Goal: Information Seeking & Learning: Learn about a topic

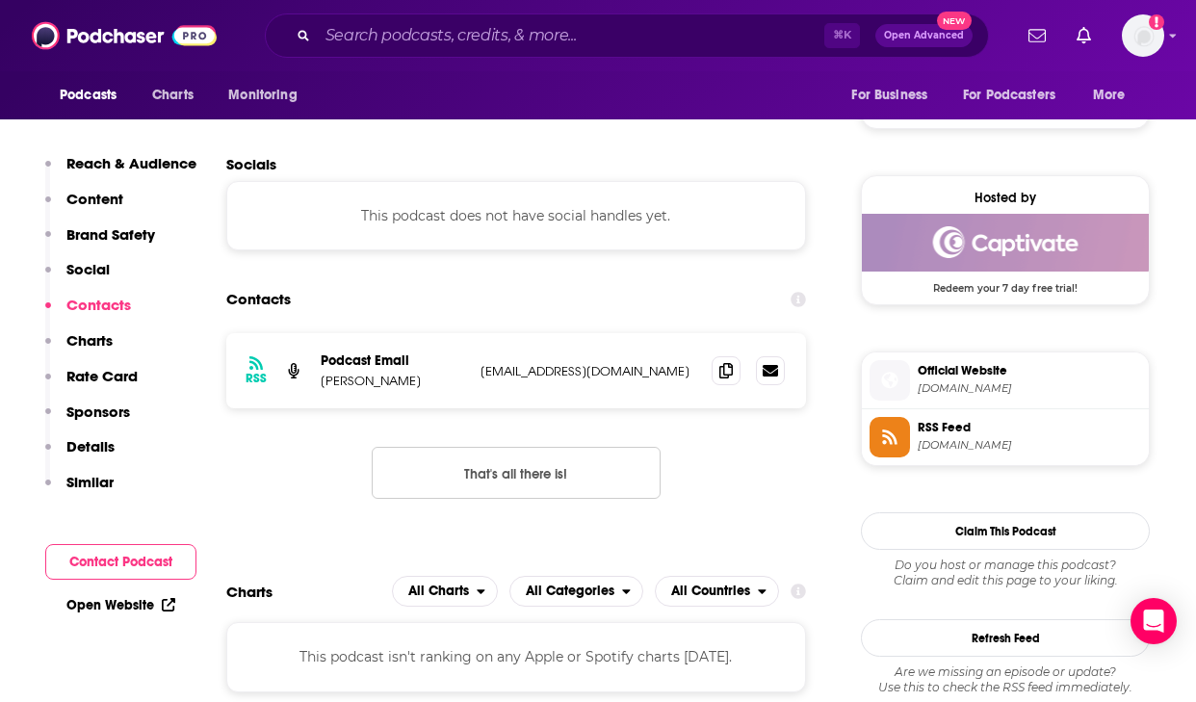
scroll to position [1370, 0]
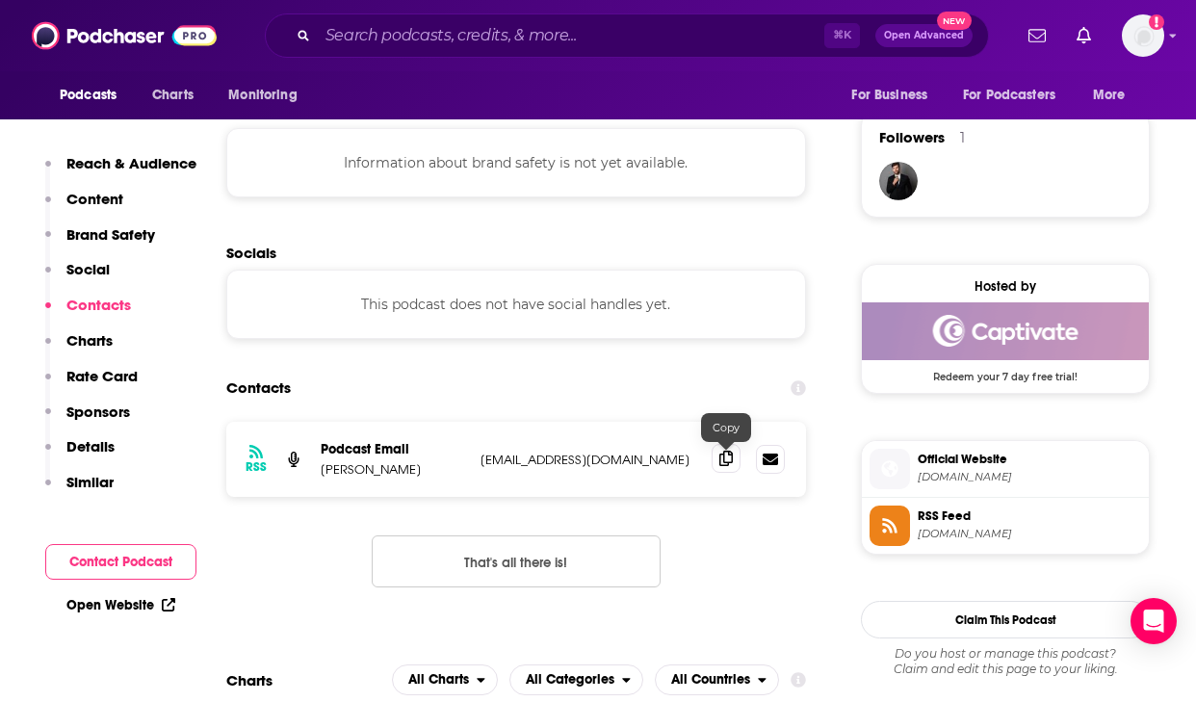
click at [722, 470] on span at bounding box center [725, 458] width 29 height 29
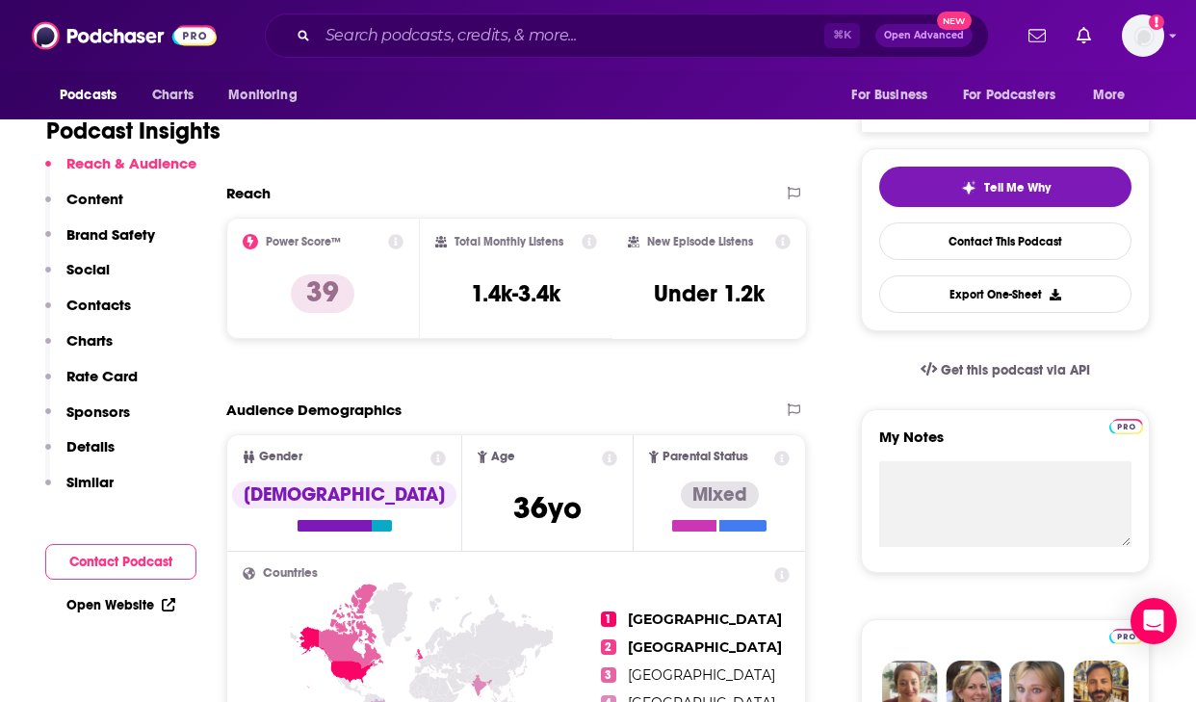
scroll to position [375, 0]
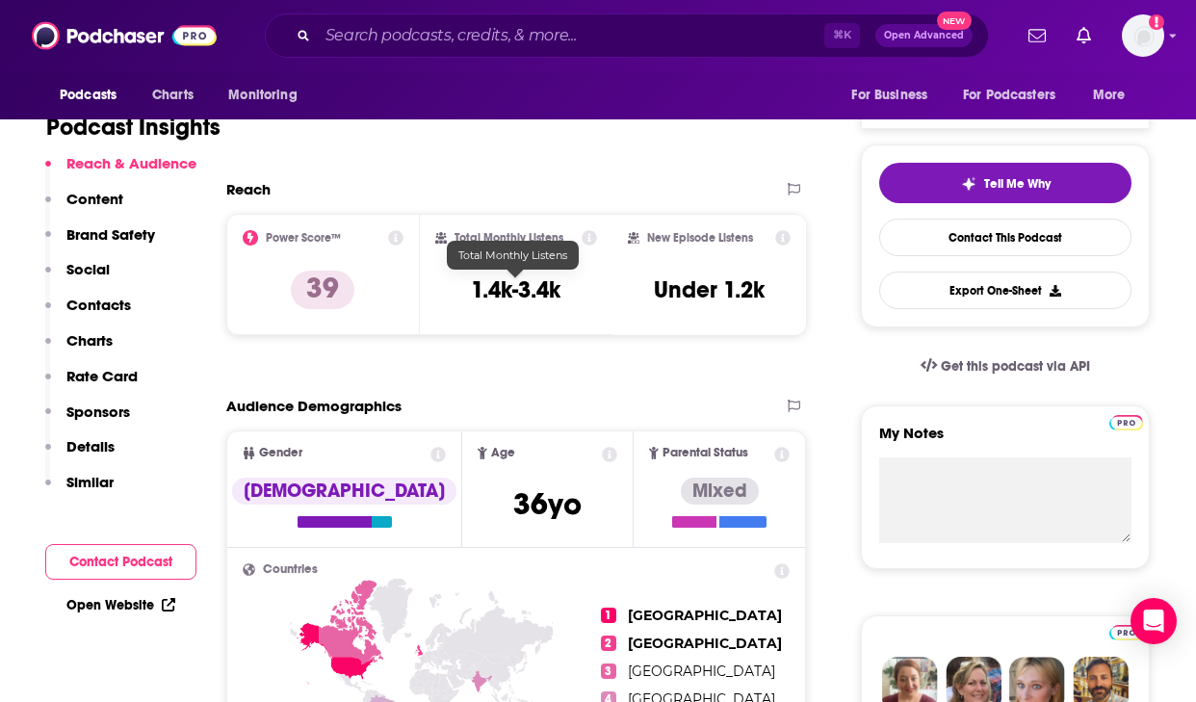
click at [496, 292] on h3 "1.4k-3.4k" at bounding box center [516, 289] width 90 height 29
copy div "1.4k-3.4k"
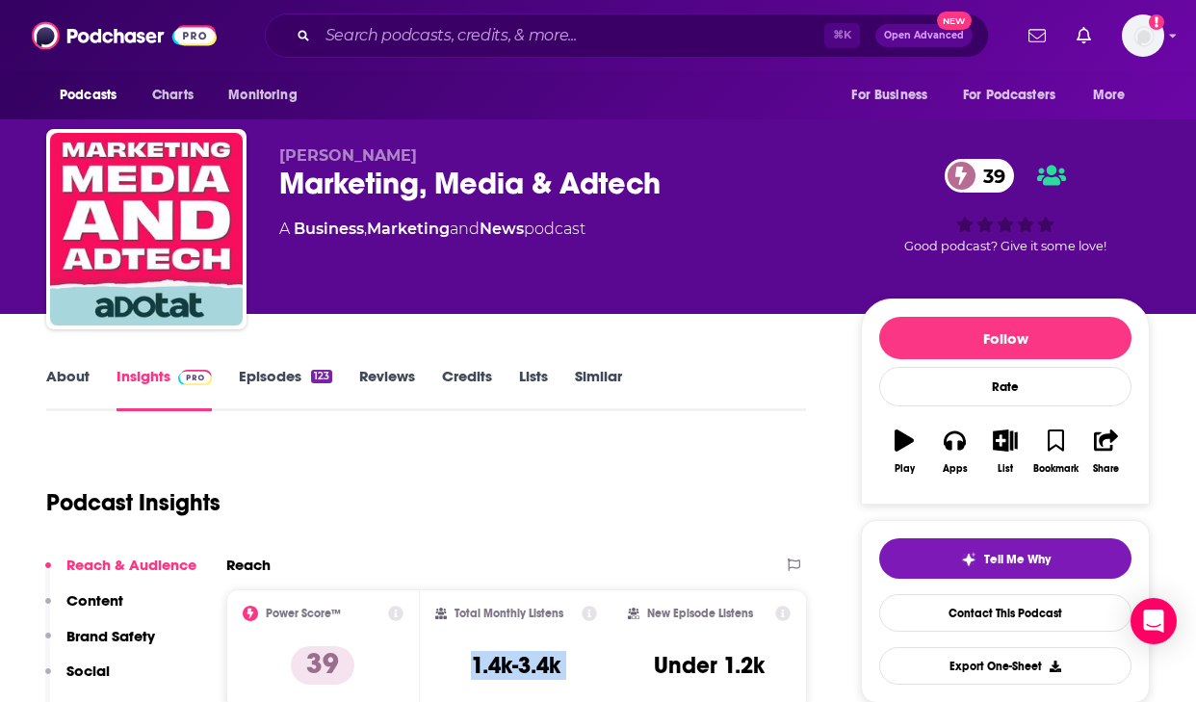
scroll to position [13, 0]
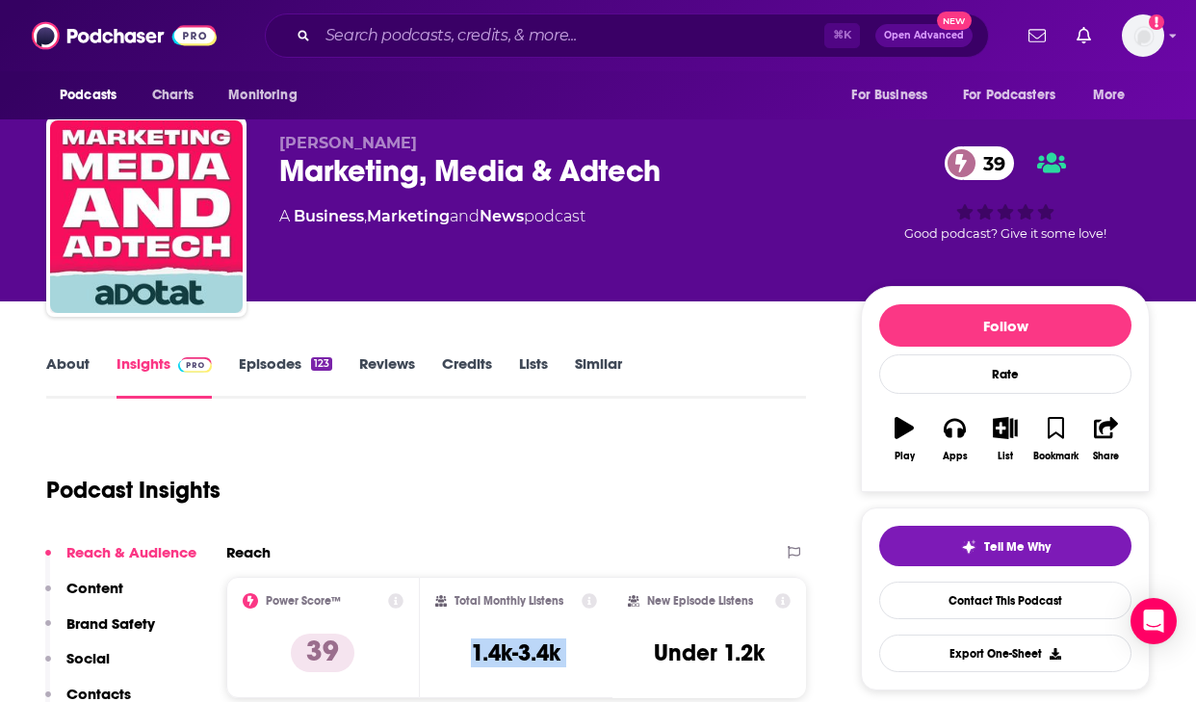
click at [76, 373] on link "About" at bounding box center [67, 376] width 43 height 44
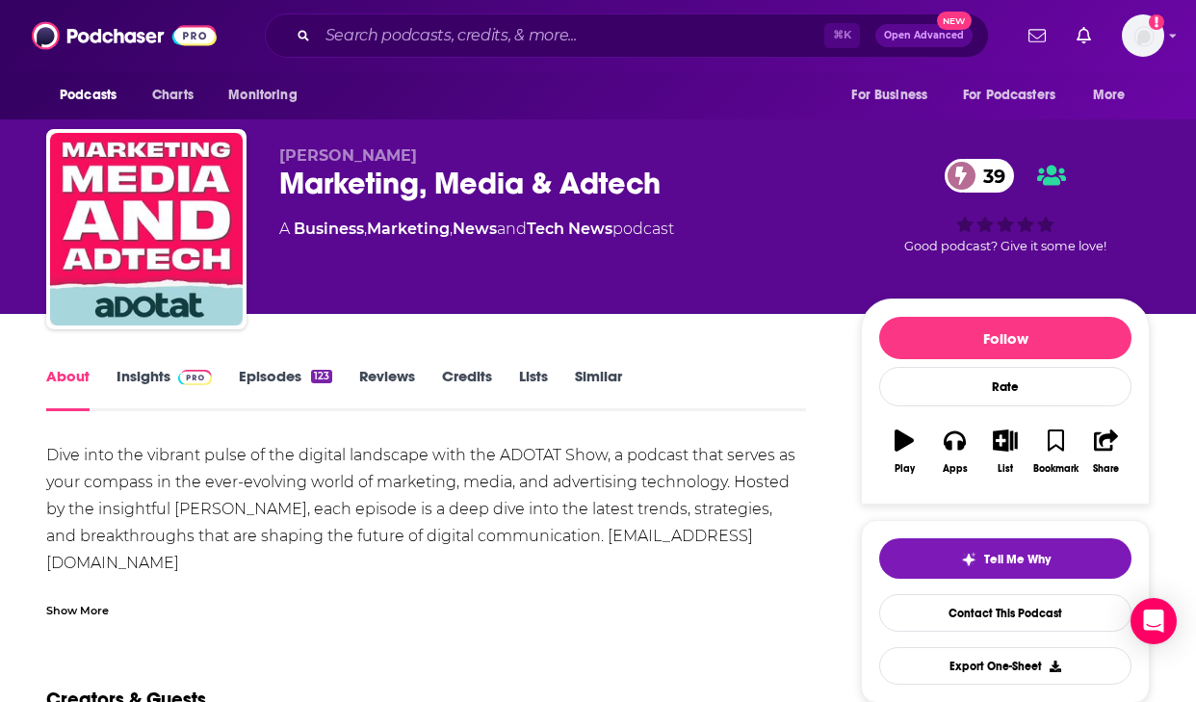
click at [254, 492] on div "Dive into the vibrant pulse of the digital landscape with the ADOTAT Show, a po…" at bounding box center [425, 684] width 759 height 485
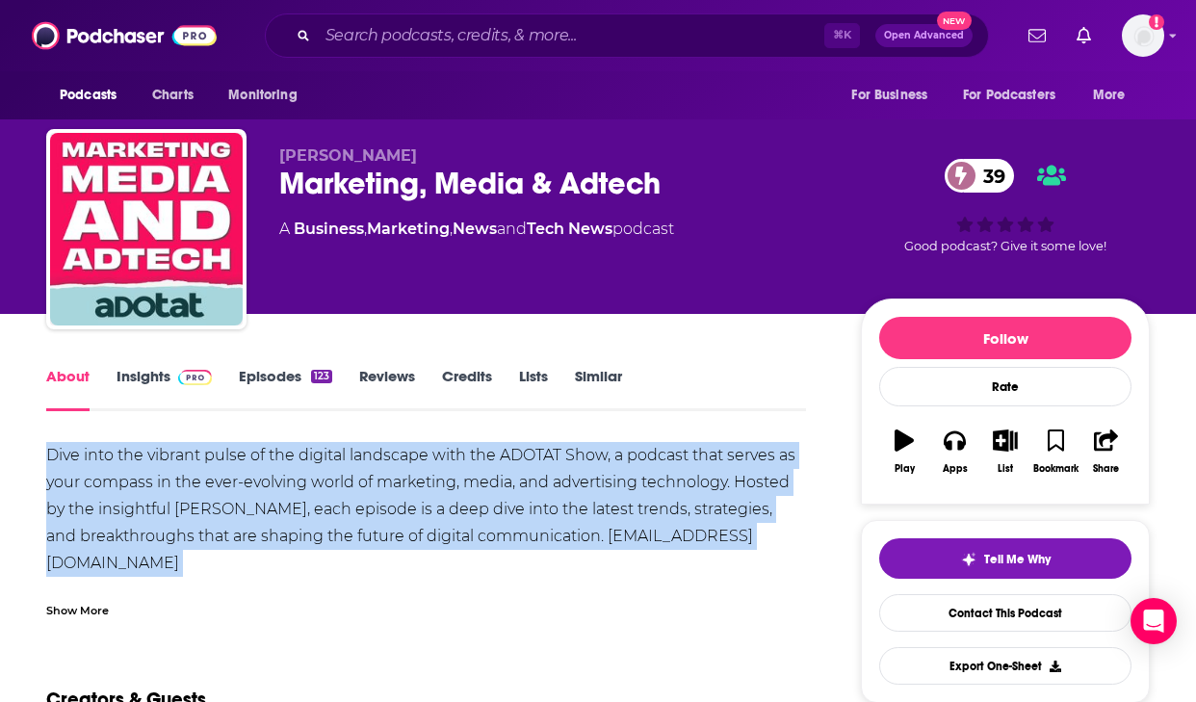
click at [254, 492] on div "Dive into the vibrant pulse of the digital landscape with the ADOTAT Show, a po…" at bounding box center [425, 684] width 759 height 485
copy div "Dive into the vibrant pulse of the digital landscape with the ADOTAT Show, a po…"
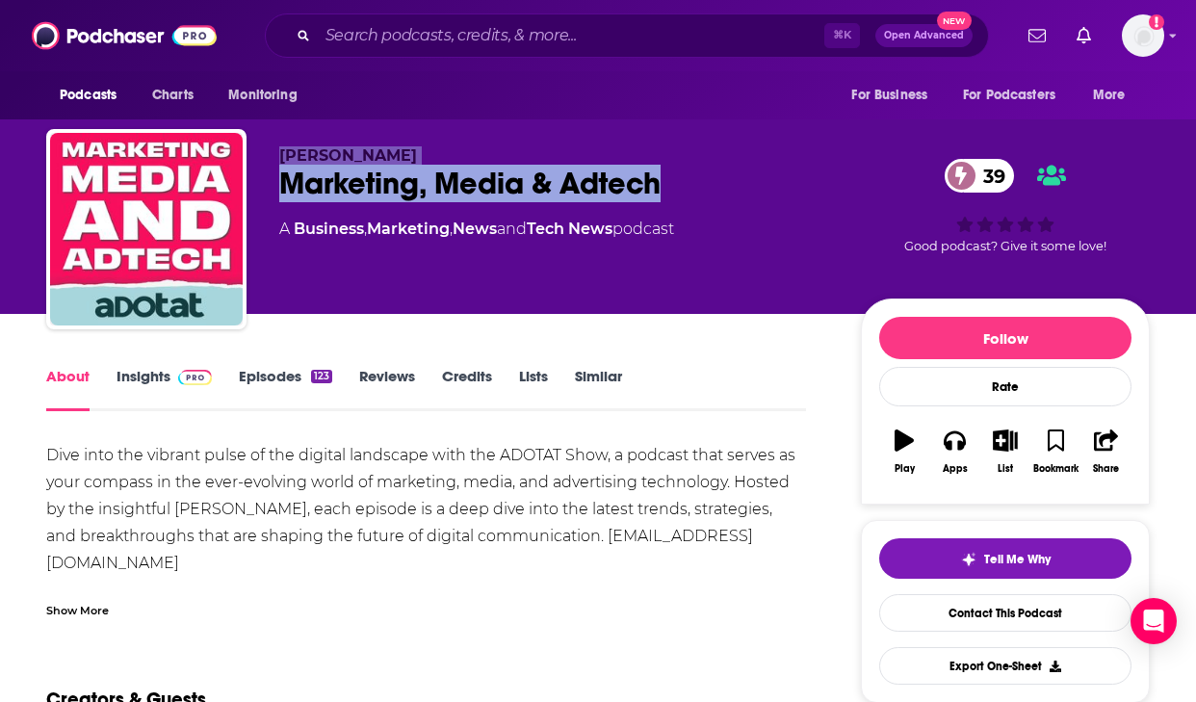
drag, startPoint x: 671, startPoint y: 178, endPoint x: 270, endPoint y: 165, distance: 400.7
click at [270, 165] on div "Pesach Lattin Marketing, Media & Adtech 39 A Business , Marketing , News and Te…" at bounding box center [597, 233] width 1103 height 208
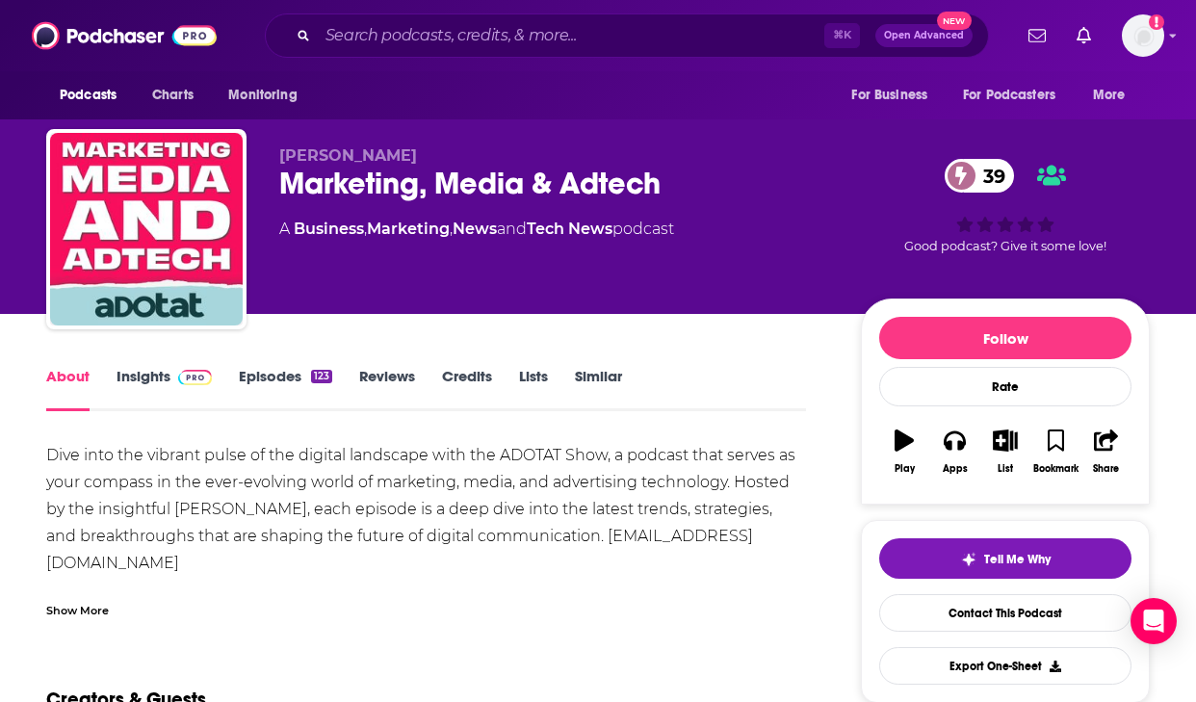
click at [270, 172] on div "Pesach Lattin Marketing, Media & Adtech 39 A Business , Marketing , News and Te…" at bounding box center [597, 233] width 1103 height 208
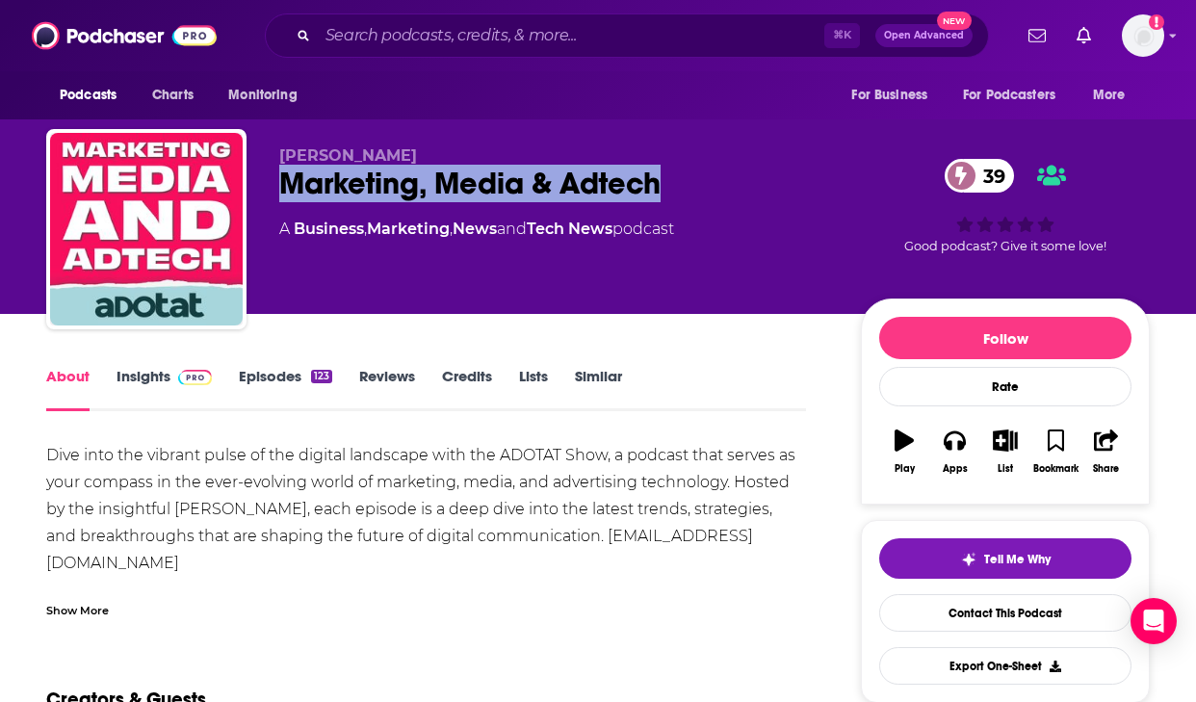
drag, startPoint x: 279, startPoint y: 181, endPoint x: 690, endPoint y: 193, distance: 411.2
click at [690, 193] on div "Marketing, Media & Adtech 39" at bounding box center [554, 184] width 551 height 38
copy h1 "Marketing, Media & Adtech"
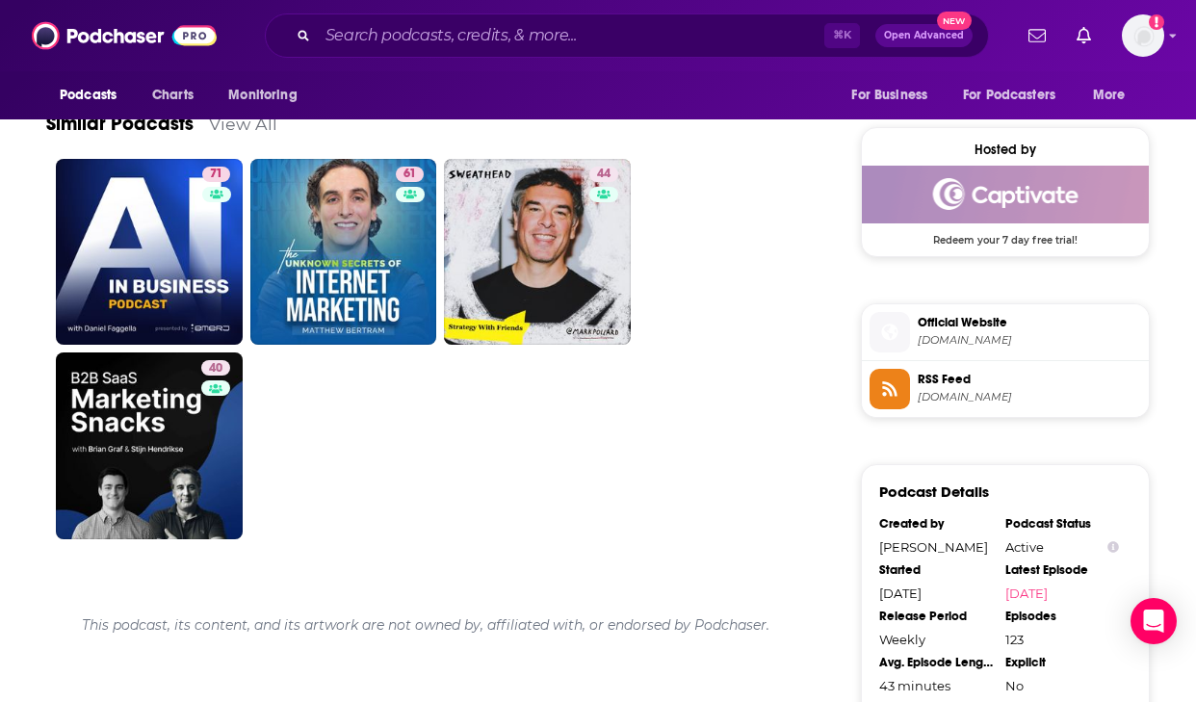
scroll to position [1482, 0]
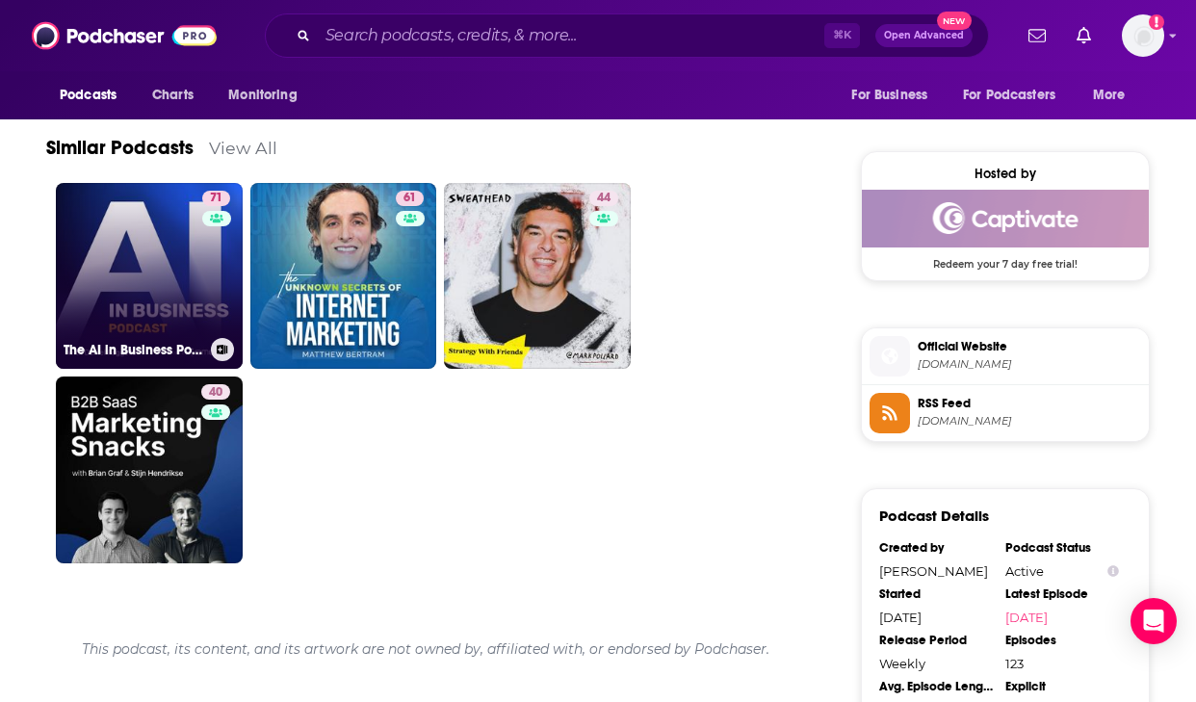
click at [172, 277] on link "71 The AI in Business Podcast" at bounding box center [149, 276] width 187 height 187
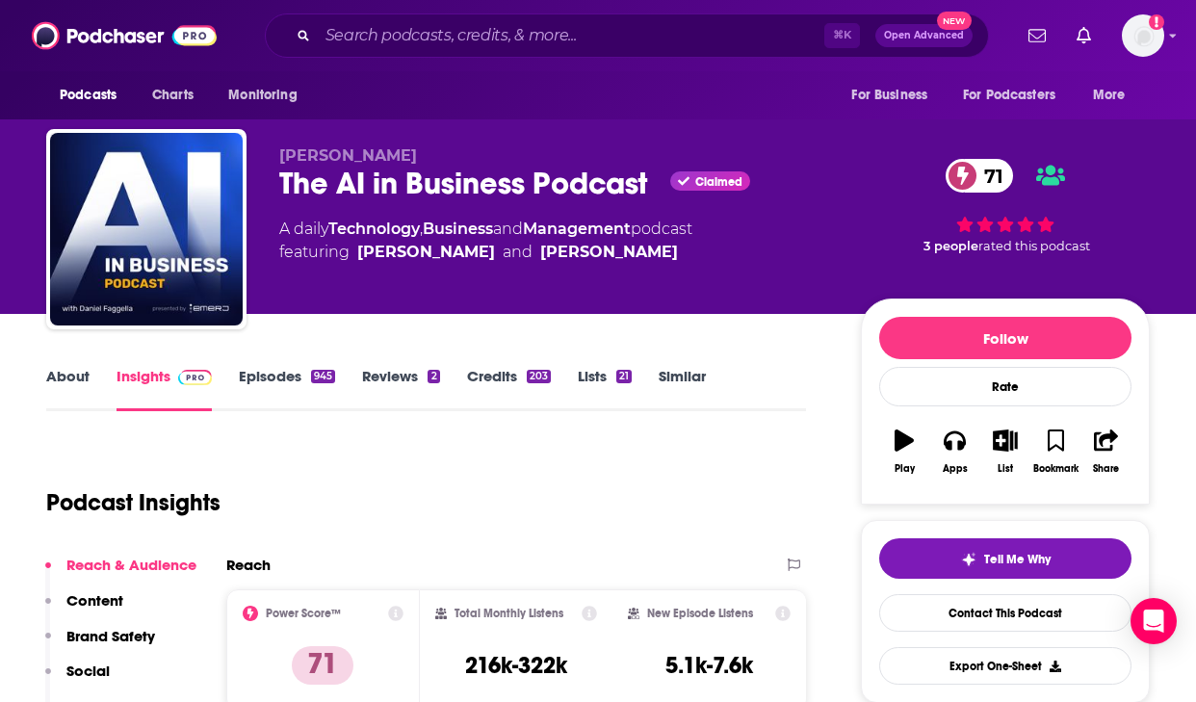
click at [70, 364] on div "About Insights Episodes 945 Reviews 2 Credits 203 Lists 21 Similar" at bounding box center [425, 387] width 759 height 47
click at [72, 371] on link "About" at bounding box center [67, 389] width 43 height 44
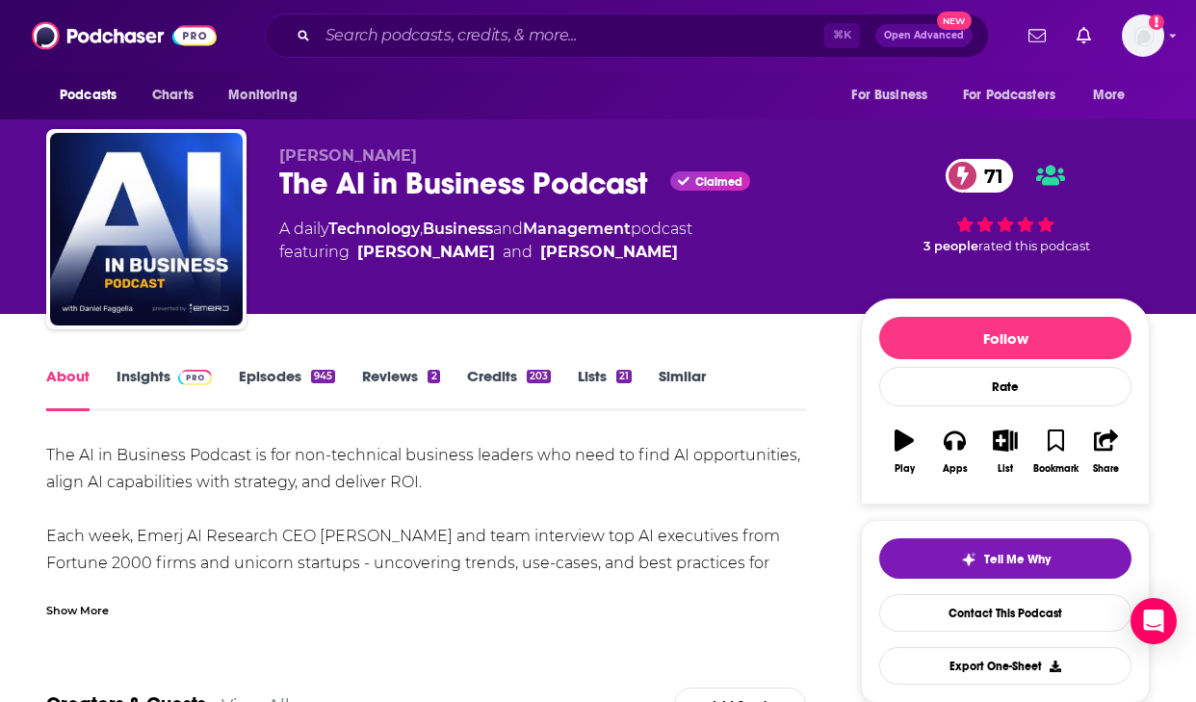
click at [79, 614] on div "Show More" at bounding box center [77, 609] width 63 height 18
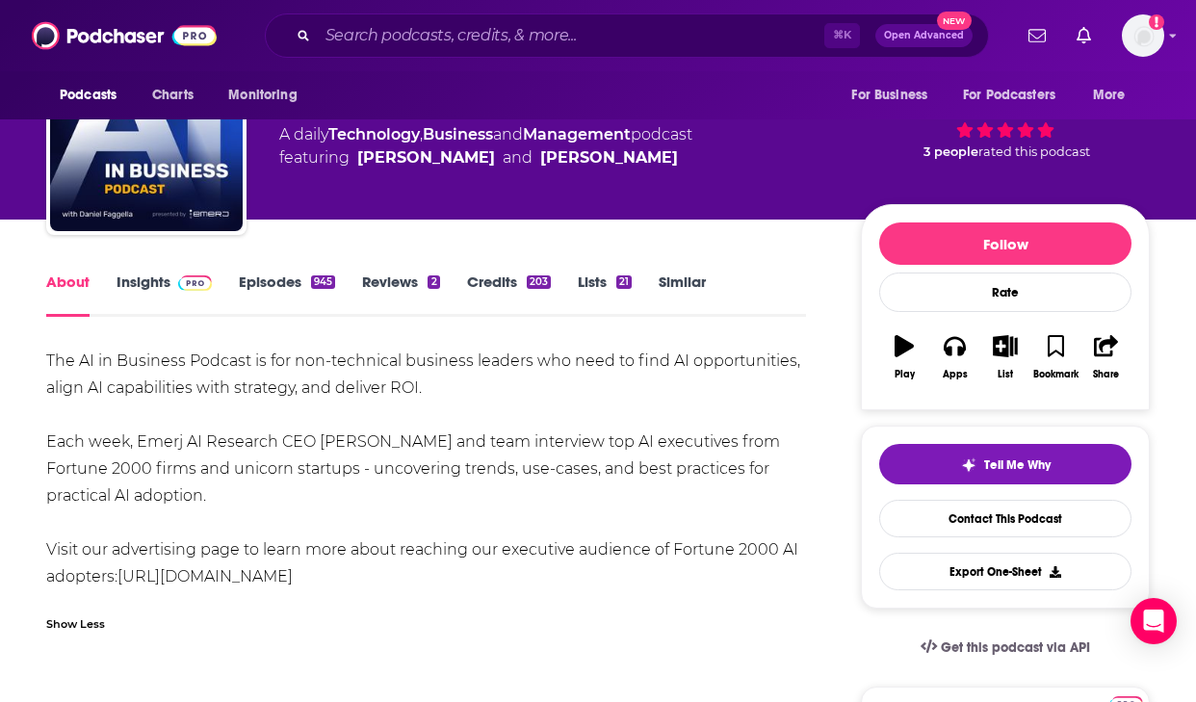
scroll to position [96, 0]
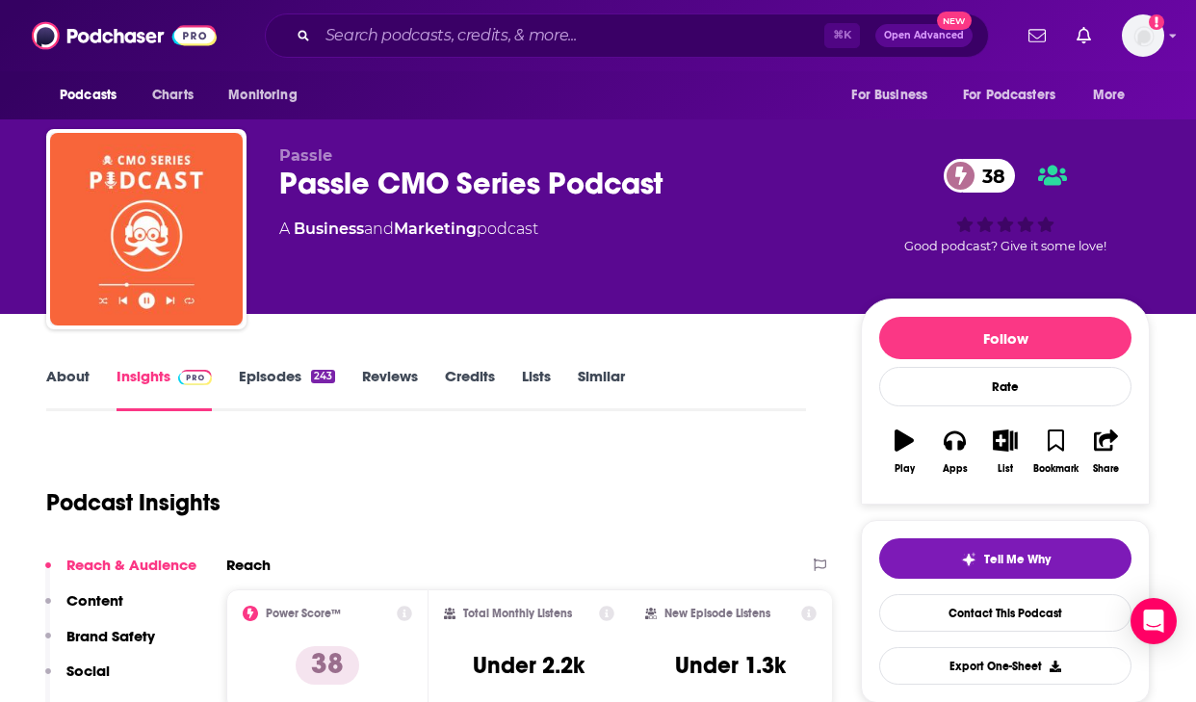
click at [691, 186] on div "Passle CMO Series Podcast 38" at bounding box center [554, 184] width 551 height 38
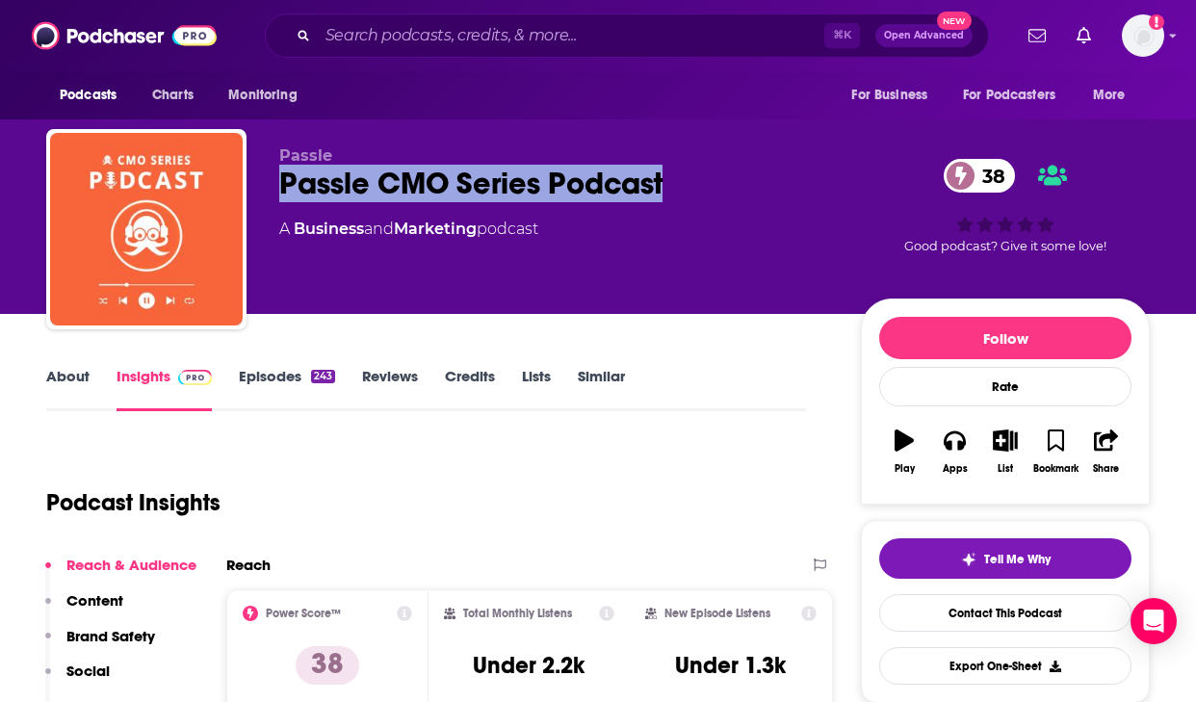
drag, startPoint x: 678, startPoint y: 184, endPoint x: 272, endPoint y: 176, distance: 405.3
click at [272, 176] on div "Passle Passle CMO Series Podcast 38 A Business and Marketing podcast 38 Good po…" at bounding box center [597, 233] width 1103 height 208
copy h2 "Passle CMO Series Podcast"
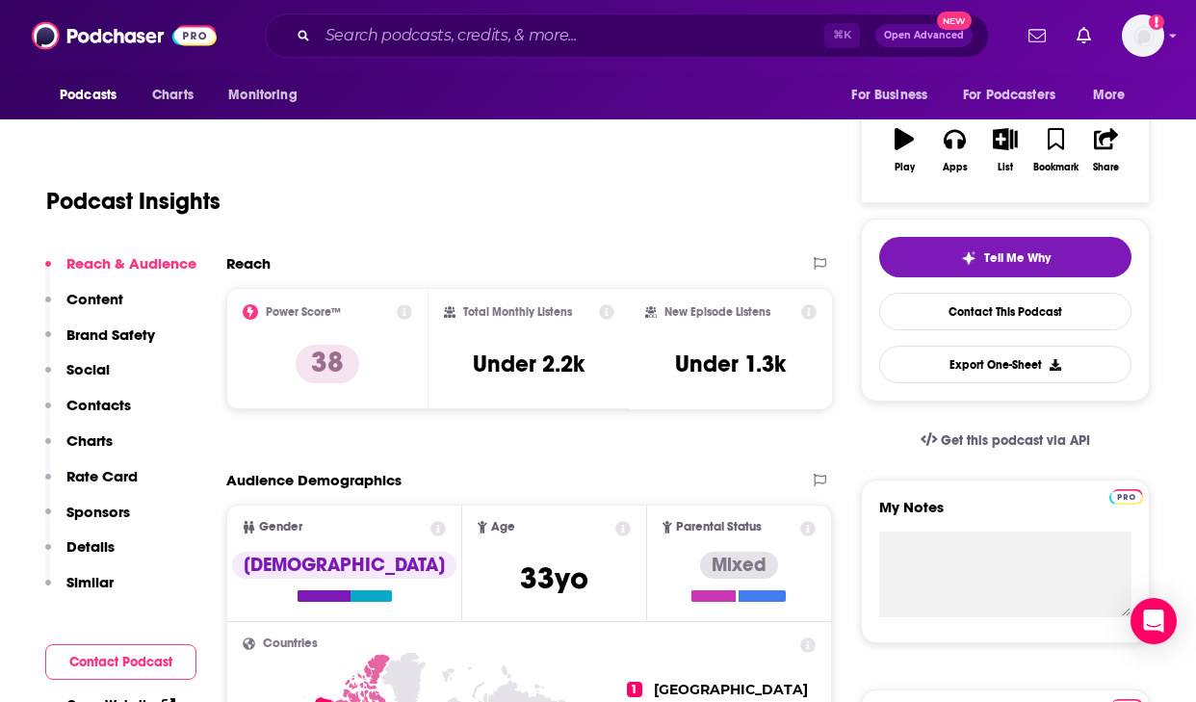
scroll to position [302, 0]
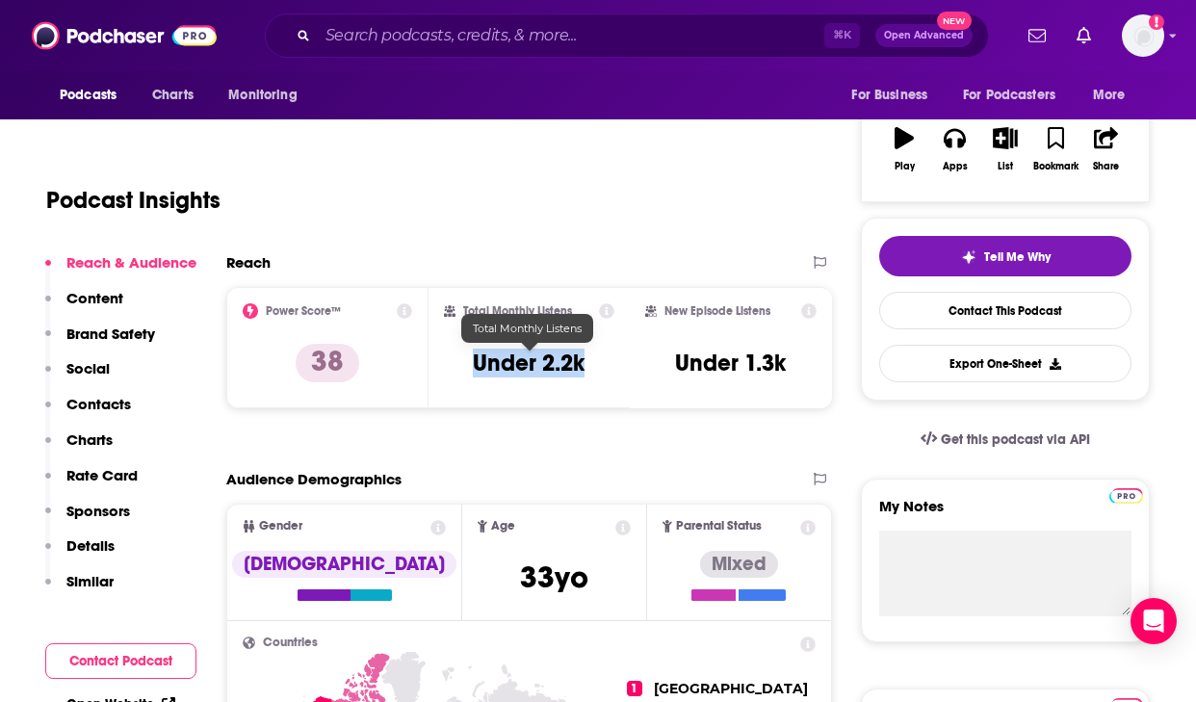
drag, startPoint x: 467, startPoint y: 373, endPoint x: 608, endPoint y: 363, distance: 141.9
click at [608, 363] on div "Total Monthly Listens Under 2.2k" at bounding box center [529, 347] width 171 height 89
copy h3 "Under 2.2k"
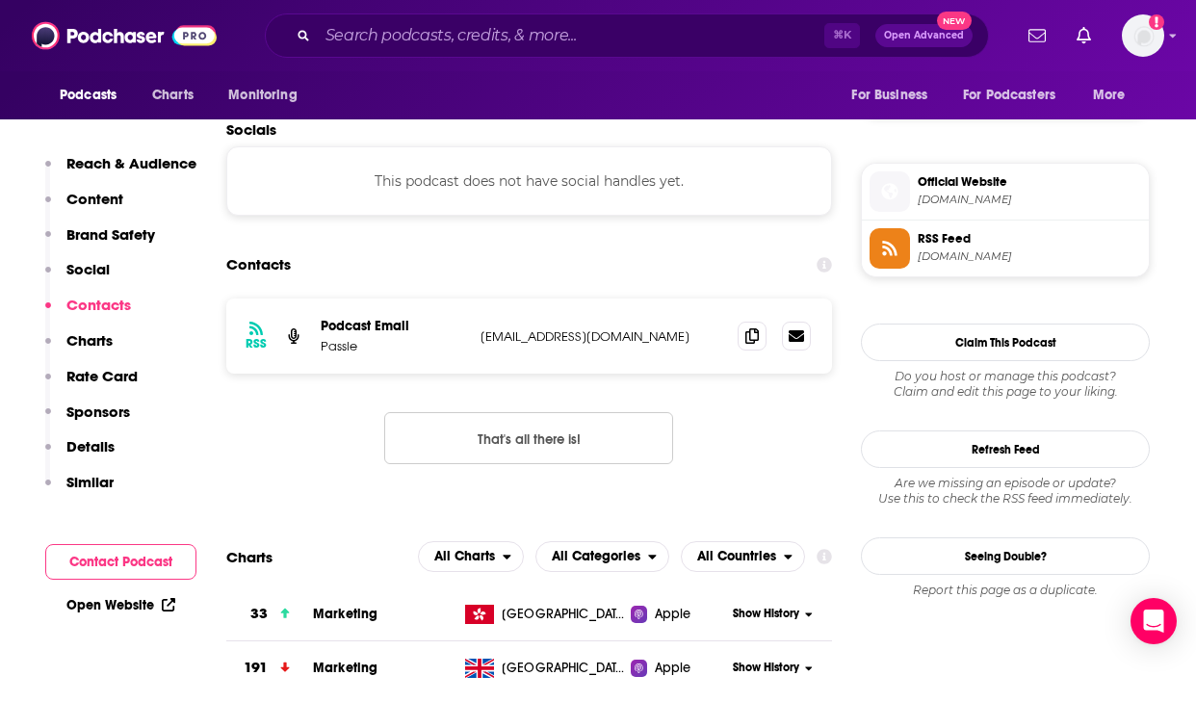
scroll to position [1395, 0]
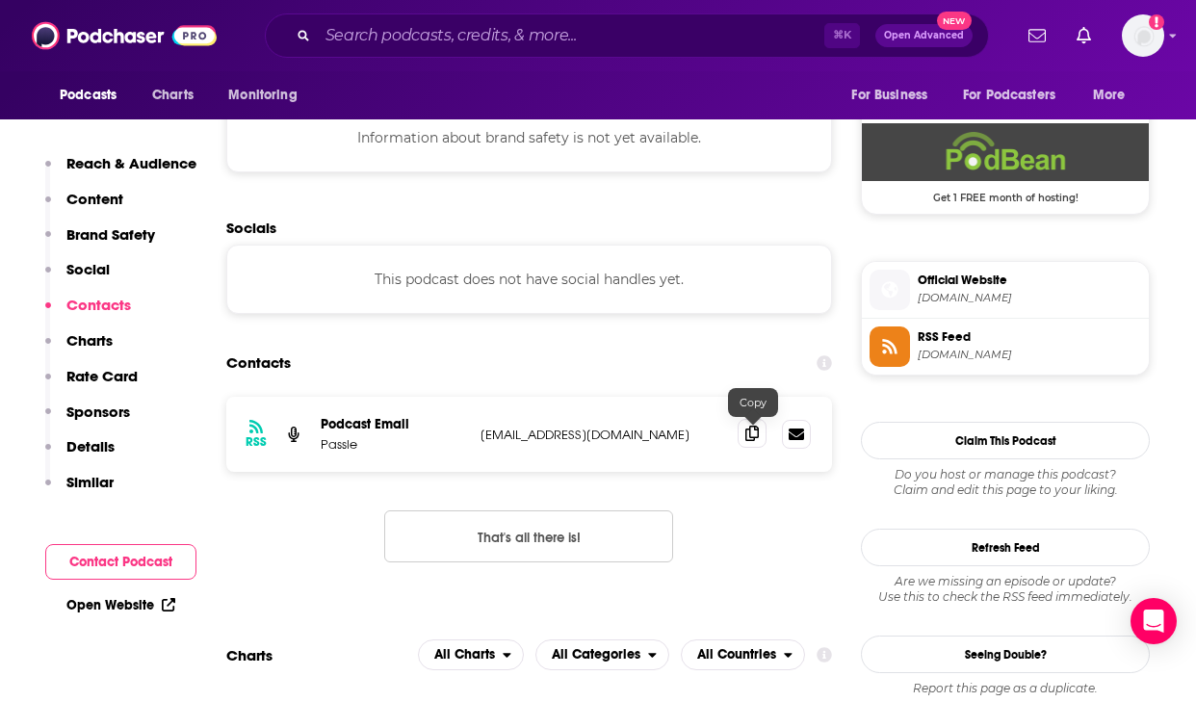
click at [757, 441] on icon at bounding box center [751, 432] width 13 height 15
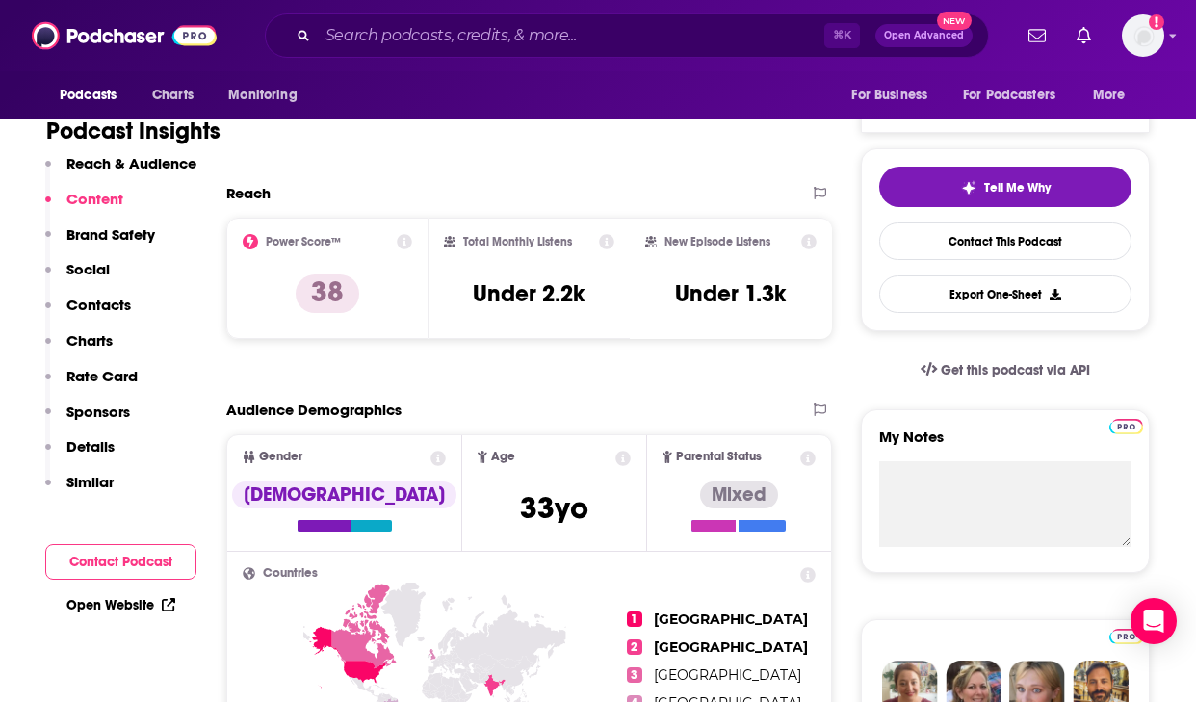
scroll to position [0, 0]
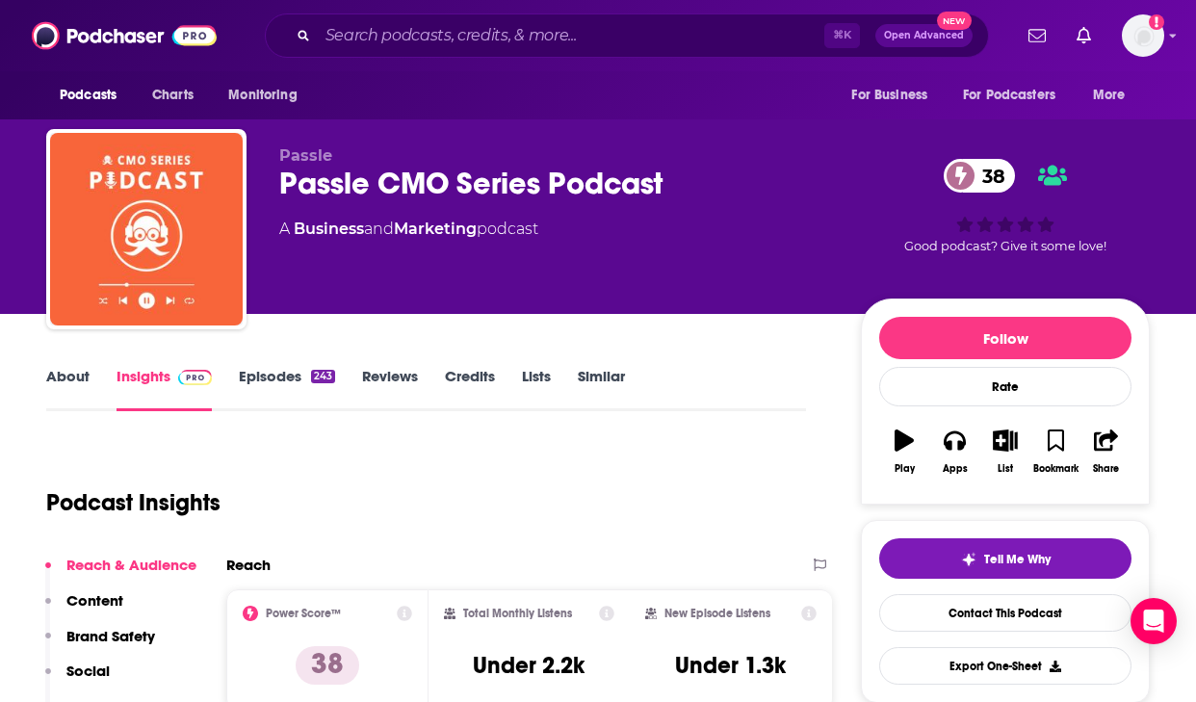
click at [76, 375] on link "About" at bounding box center [67, 389] width 43 height 44
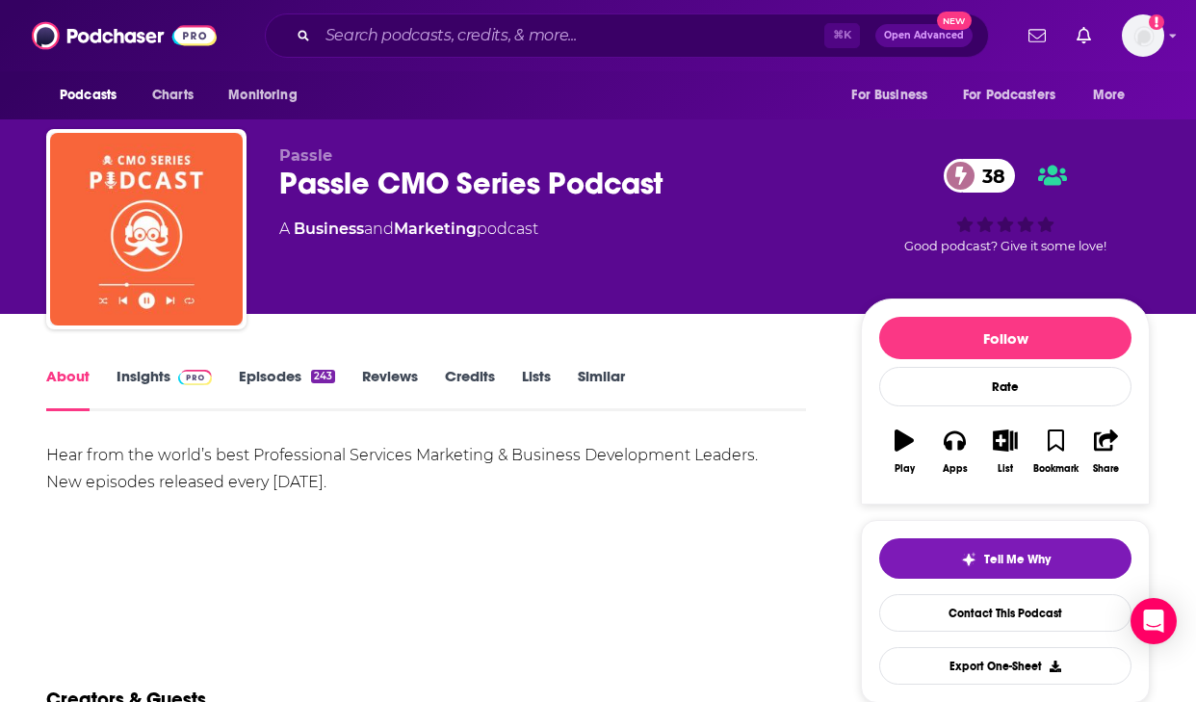
scroll to position [180, 0]
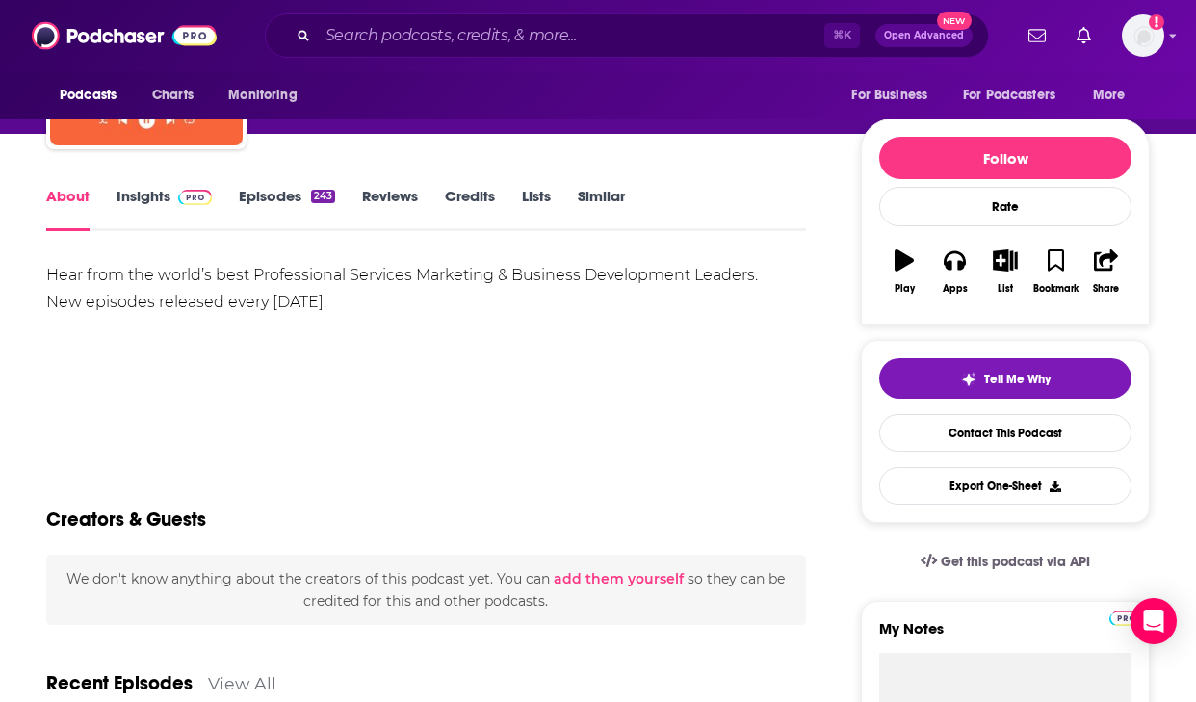
click at [248, 288] on div "Hear from the world’s best Professional Services Marketing & Business Developme…" at bounding box center [425, 289] width 759 height 54
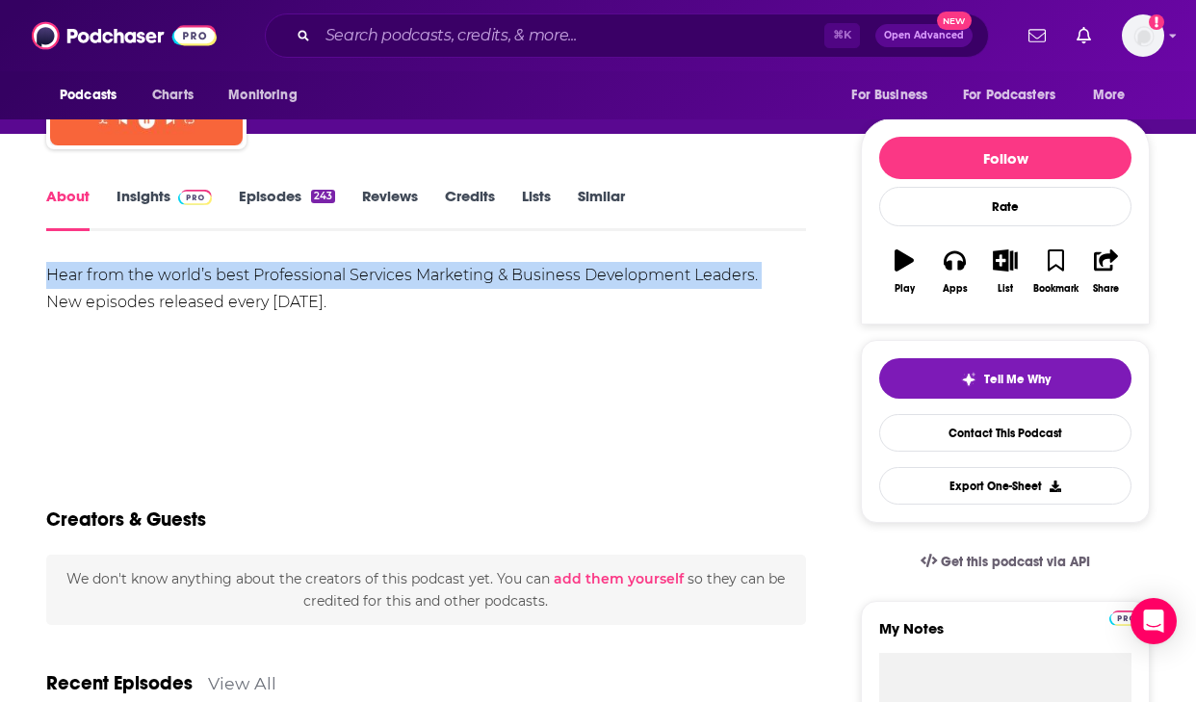
click at [248, 288] on div "Hear from the world’s best Professional Services Marketing & Business Developme…" at bounding box center [425, 289] width 759 height 54
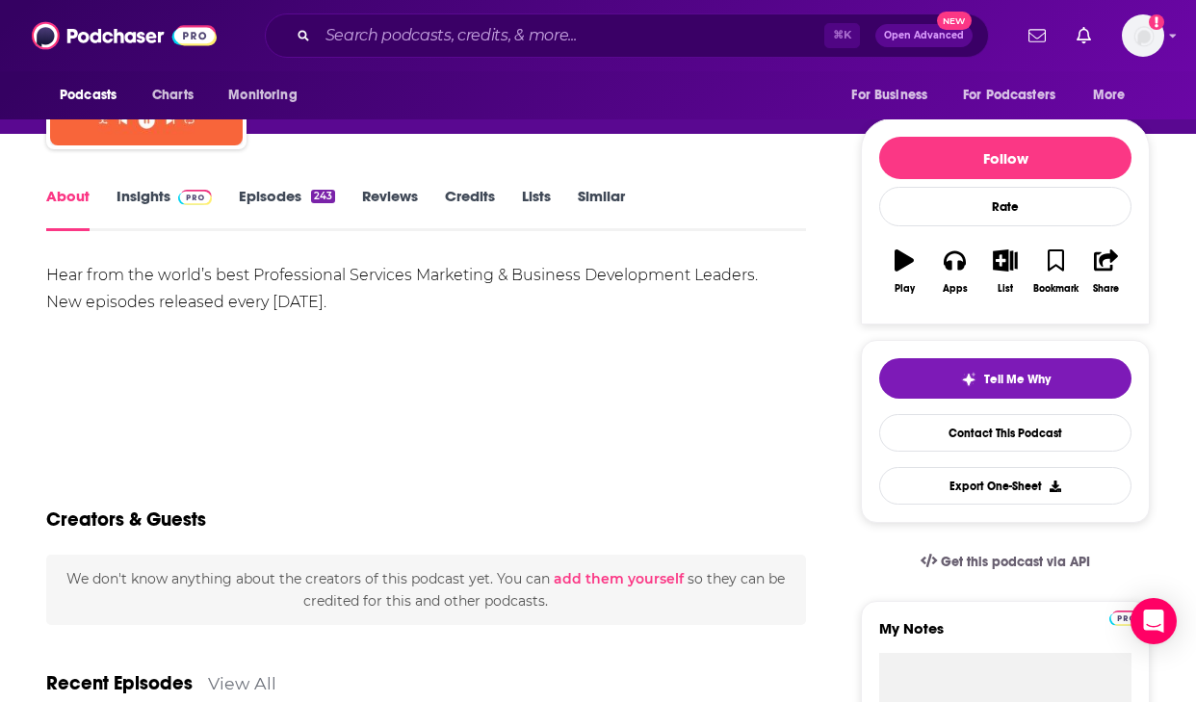
click at [397, 340] on div "Hear from the world’s best Professional Services Marketing & Business Developme…" at bounding box center [425, 329] width 759 height 135
drag, startPoint x: 351, startPoint y: 309, endPoint x: 33, endPoint y: 281, distance: 319.8
copy div "Hear from the world’s best Professional Services Marketing & Business Developme…"
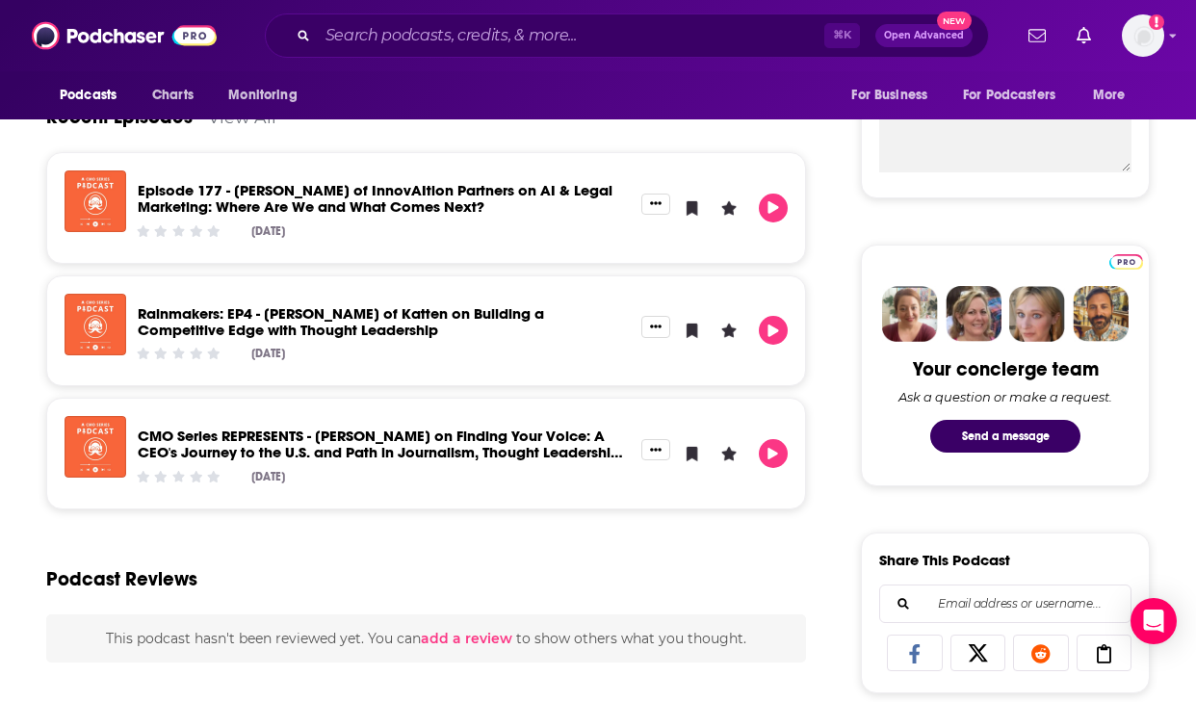
scroll to position [747, 0]
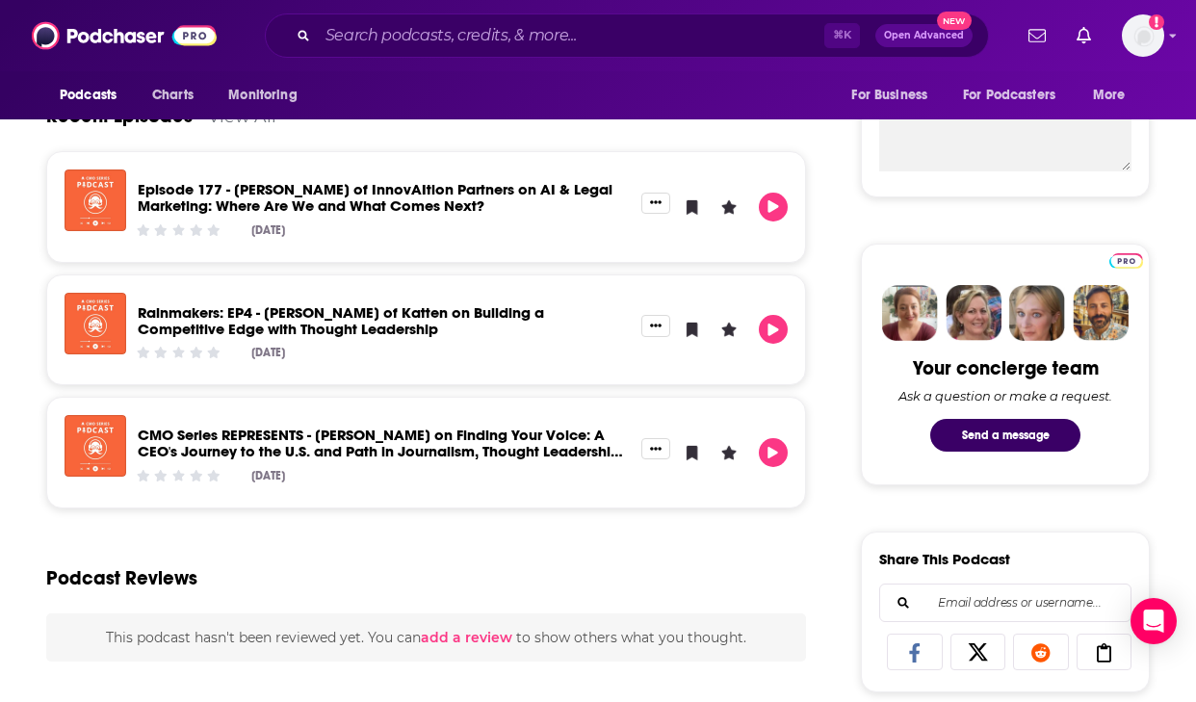
click at [798, 525] on div "Podcast Reviews" at bounding box center [425, 566] width 759 height 93
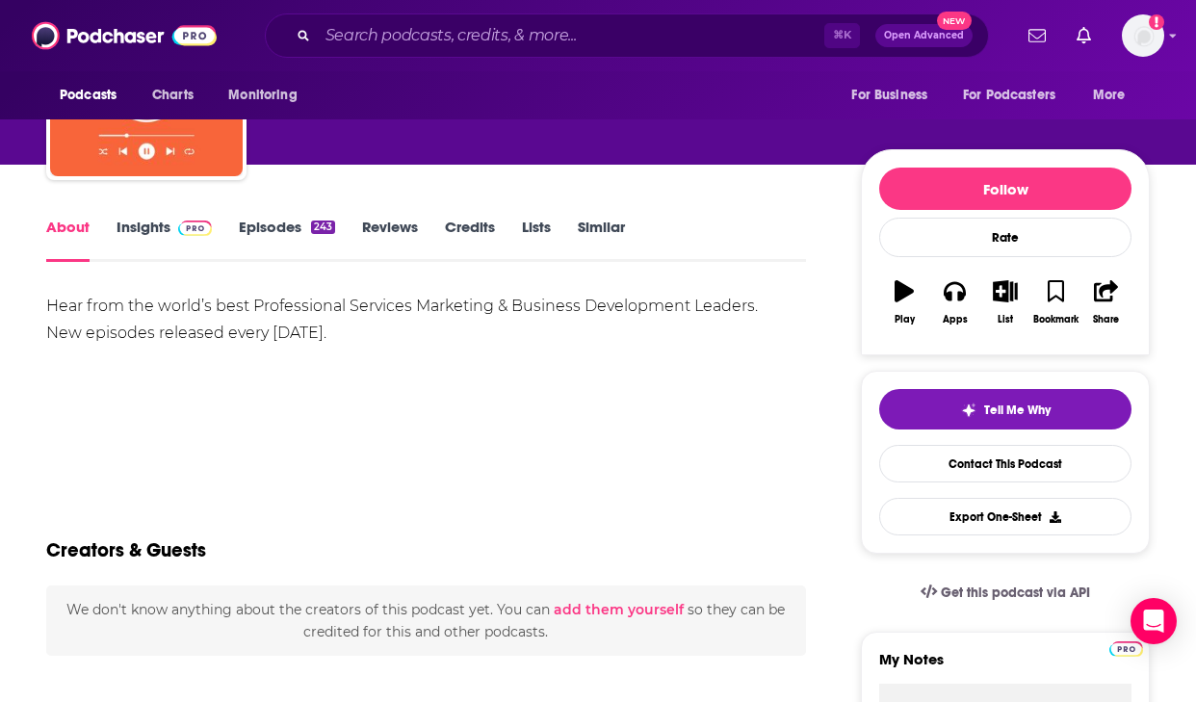
scroll to position [0, 0]
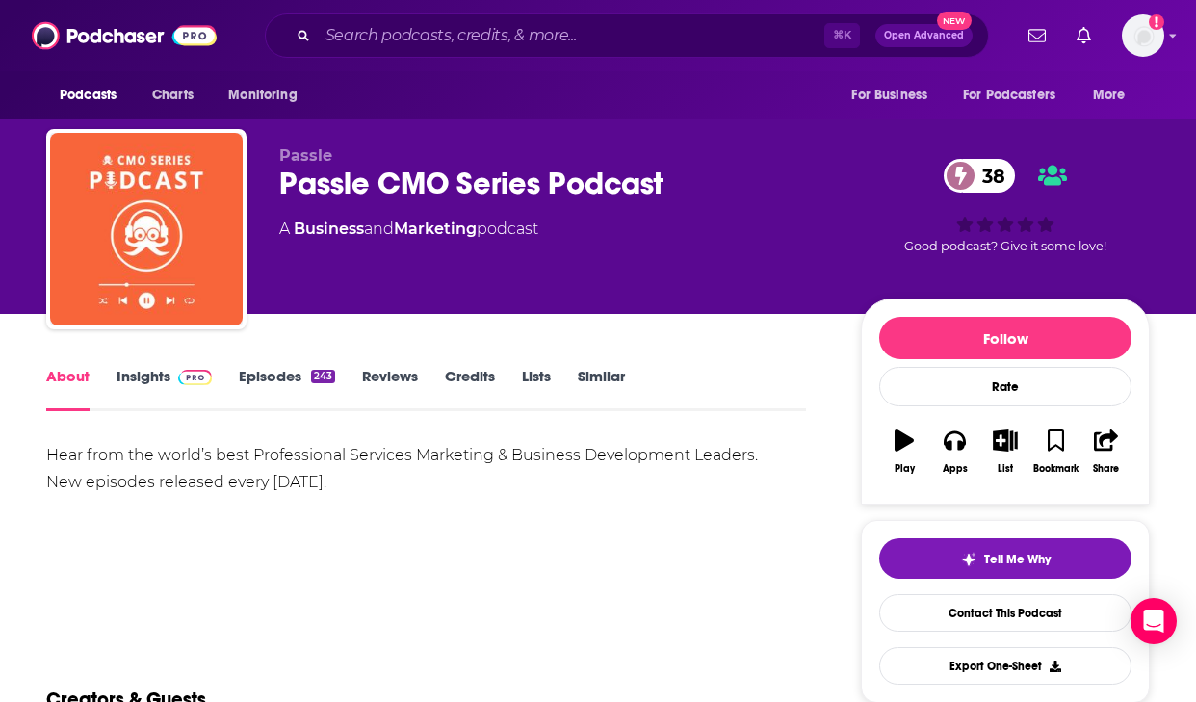
click at [679, 191] on div "Passle CMO Series Podcast 38" at bounding box center [554, 184] width 551 height 38
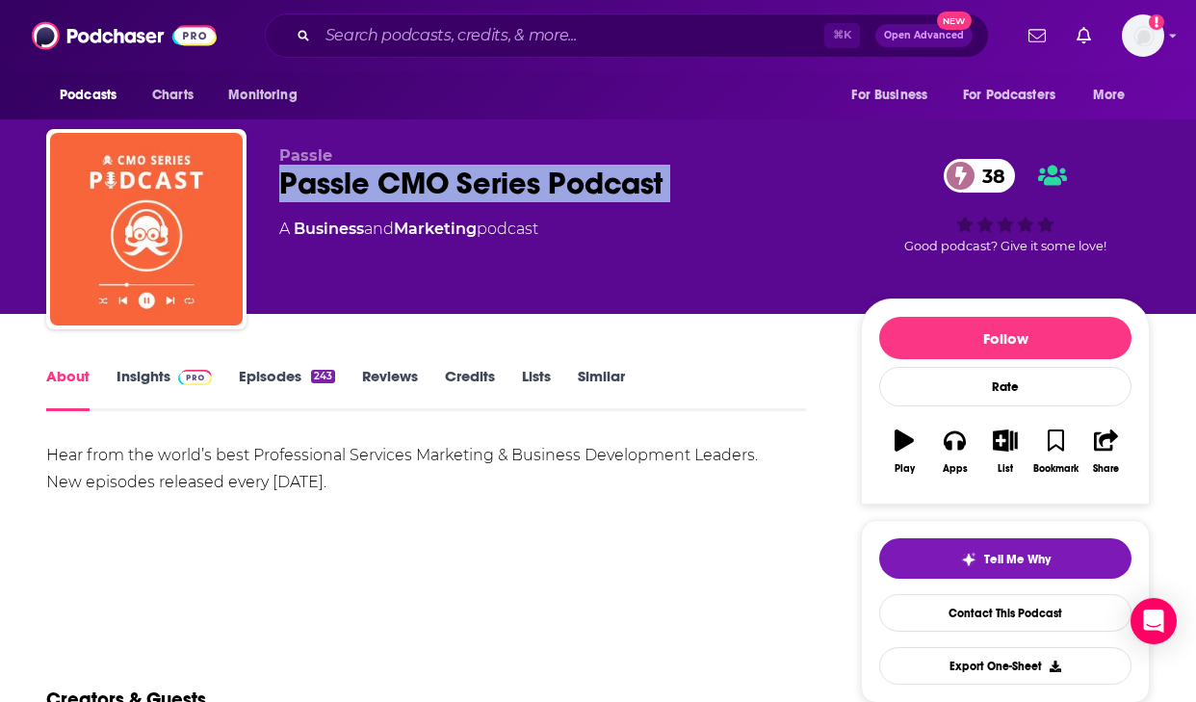
click at [679, 191] on div "Passle CMO Series Podcast 38" at bounding box center [554, 184] width 551 height 38
copy div "Passle CMO Series Podcast 38"
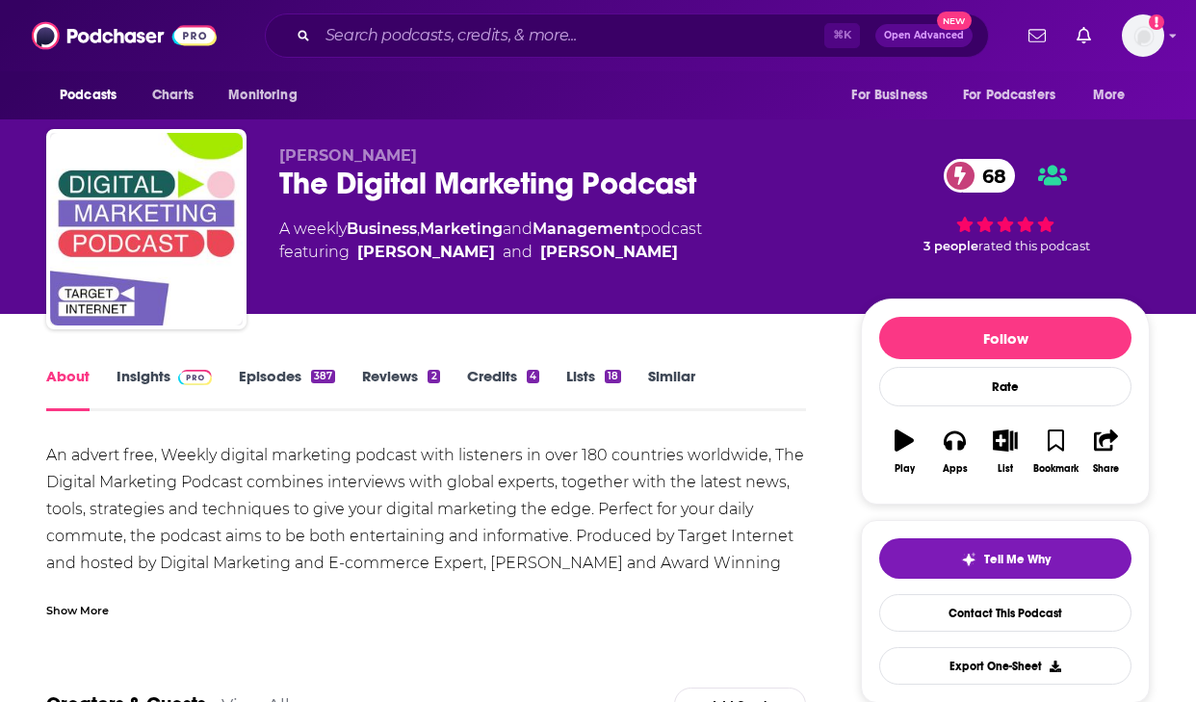
click at [146, 389] on link "Insights" at bounding box center [163, 389] width 95 height 44
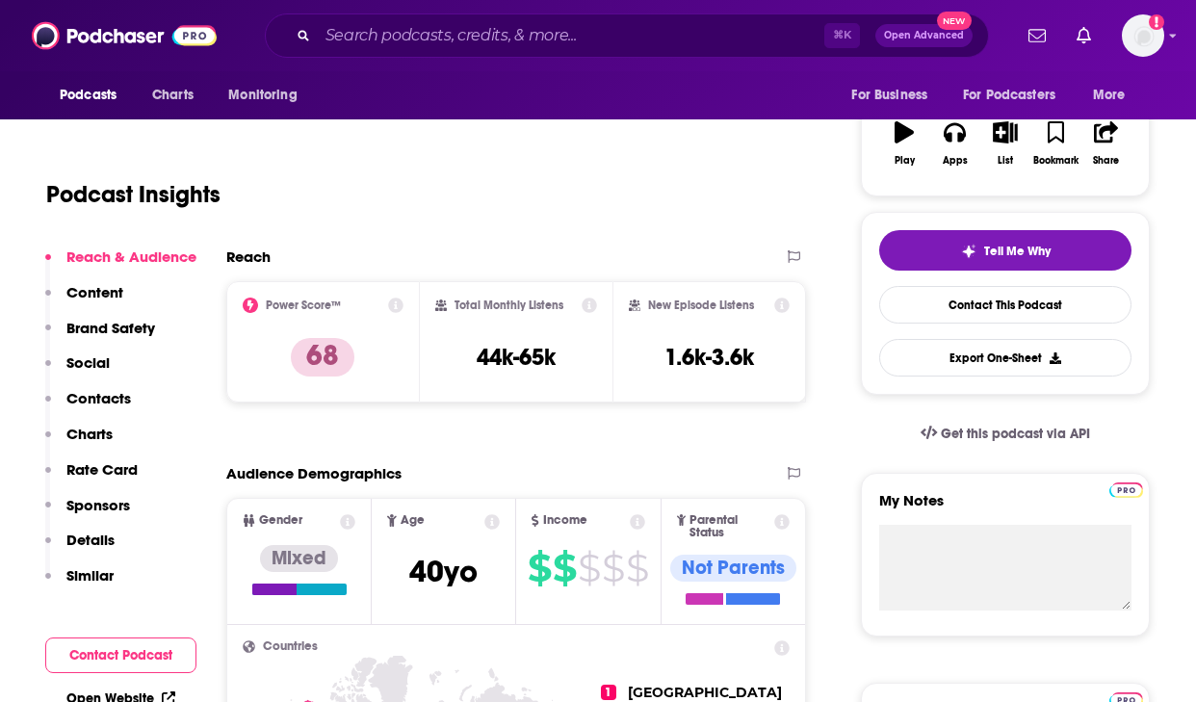
scroll to position [354, 0]
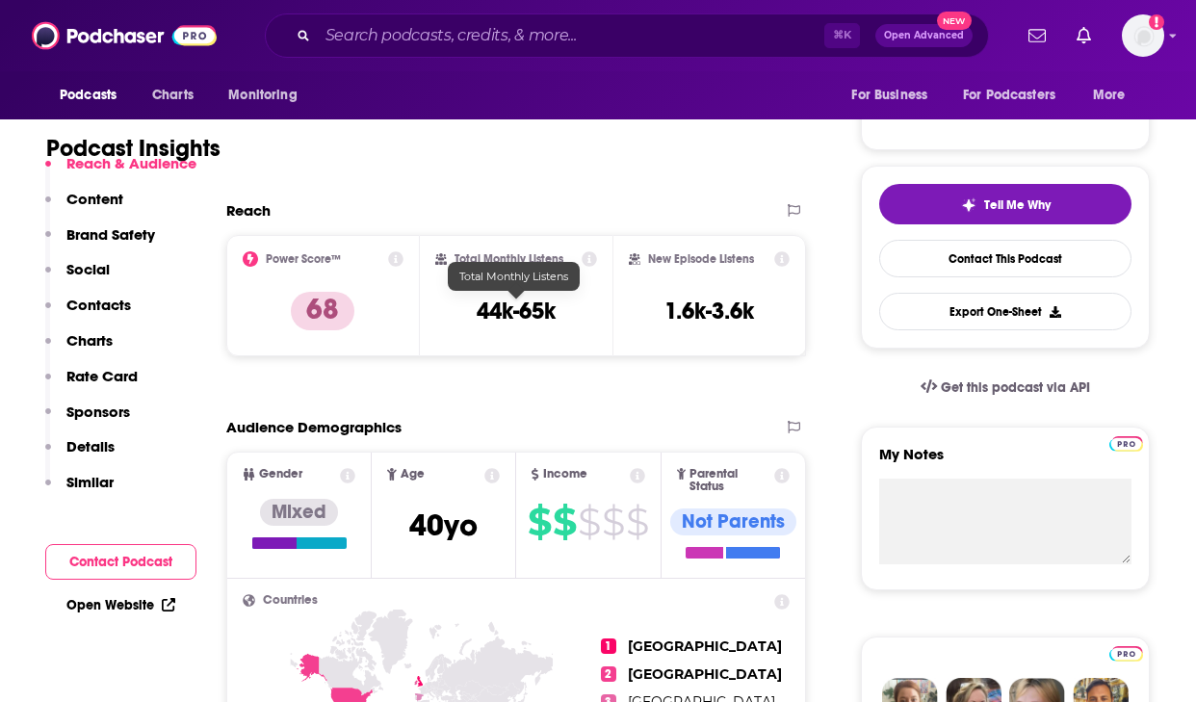
click at [504, 308] on h3 "44k-65k" at bounding box center [515, 310] width 79 height 29
copy div "44k-65k"
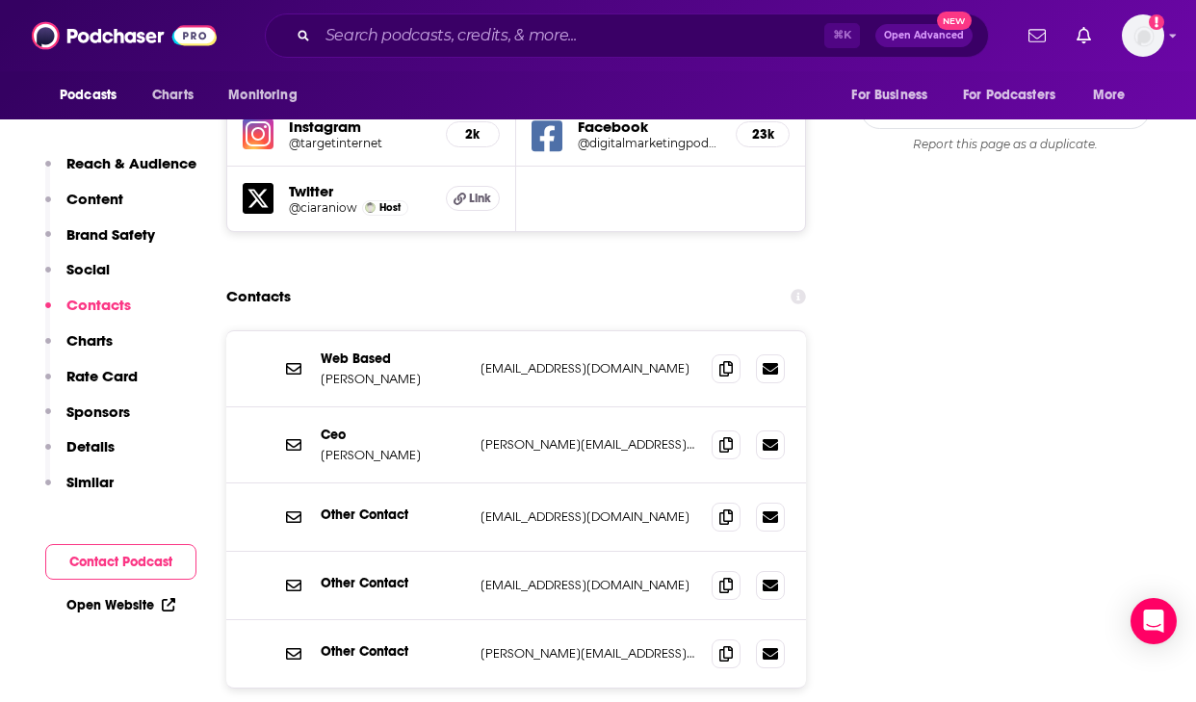
scroll to position [2328, 0]
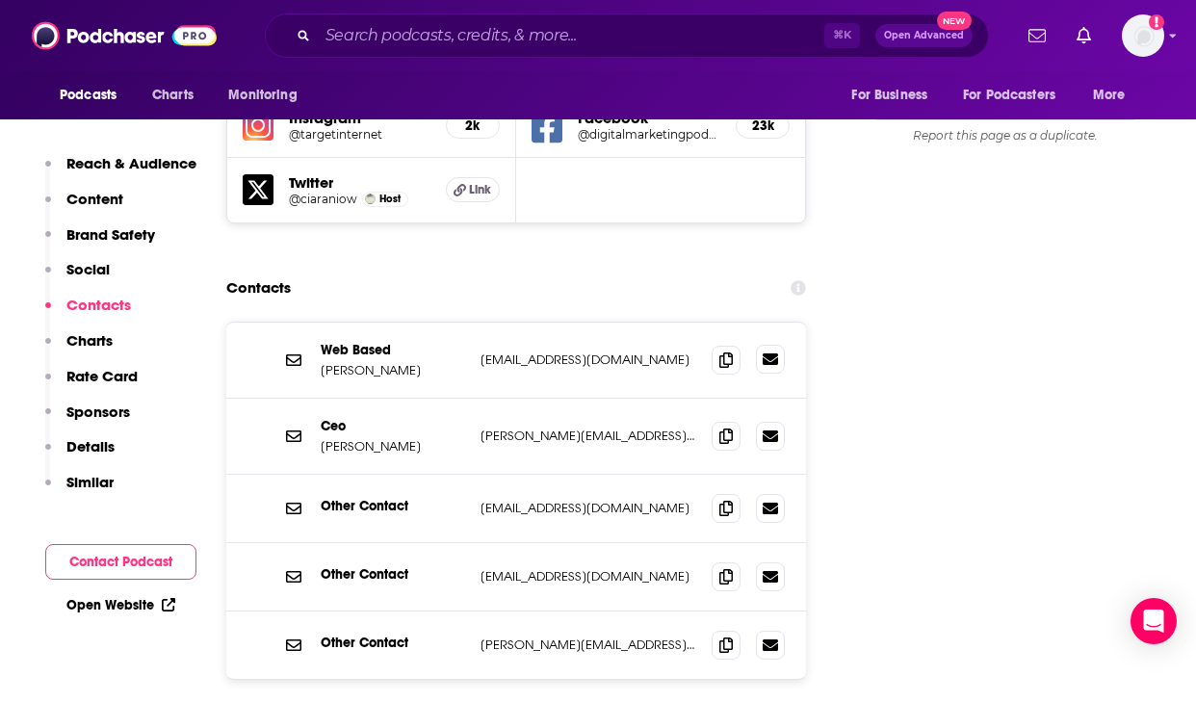
click at [772, 345] on link at bounding box center [770, 359] width 29 height 29
click at [720, 351] on icon at bounding box center [725, 358] width 13 height 15
click at [723, 427] on icon at bounding box center [725, 434] width 13 height 15
click at [724, 493] on span at bounding box center [725, 507] width 29 height 29
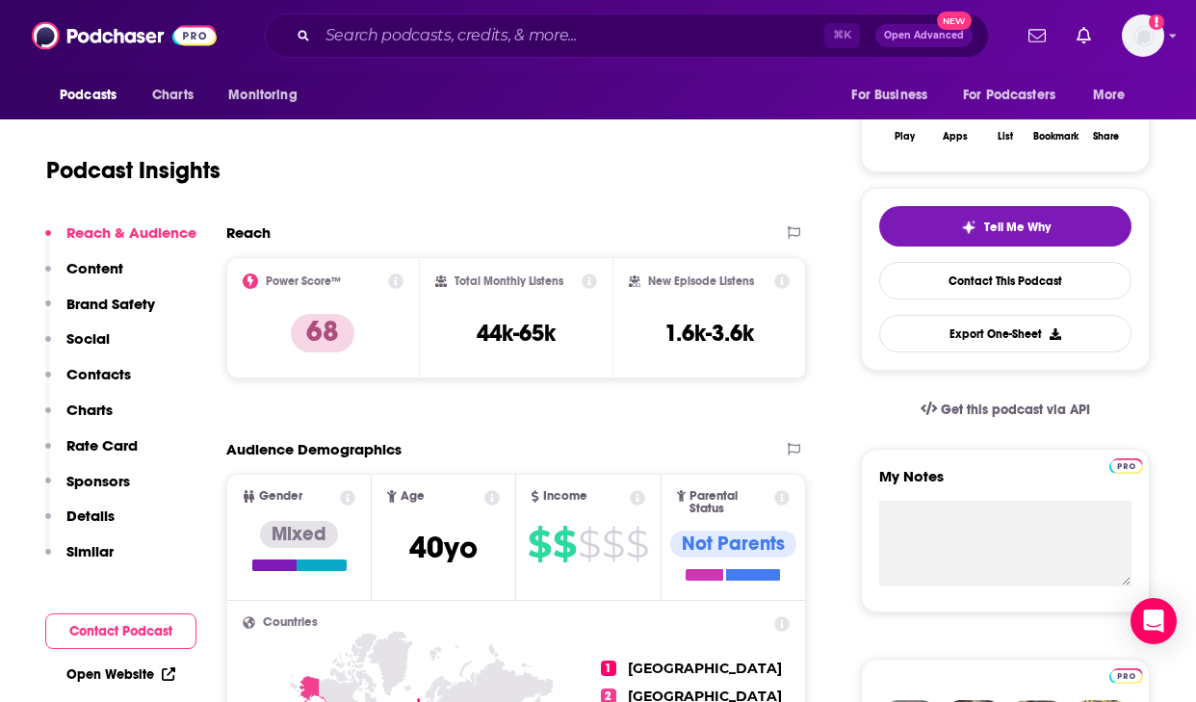
scroll to position [333, 0]
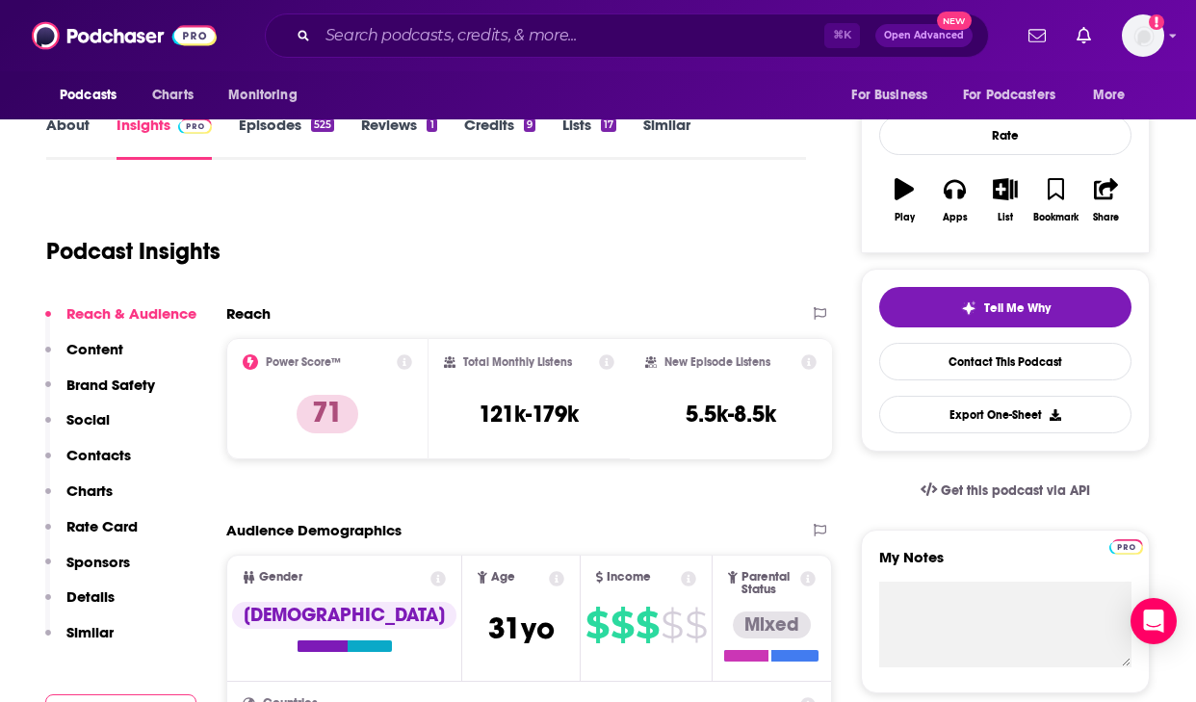
scroll to position [253, 0]
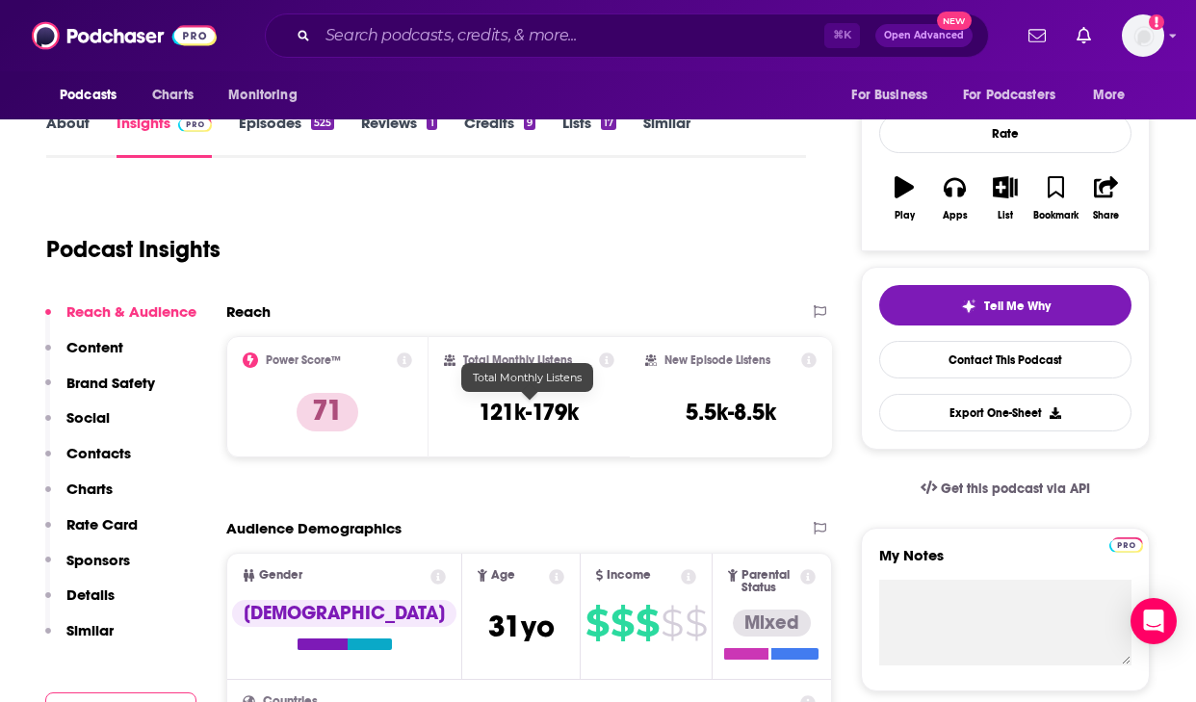
click at [538, 409] on h3 "121k-179k" at bounding box center [528, 412] width 100 height 29
copy div "121k-179k"
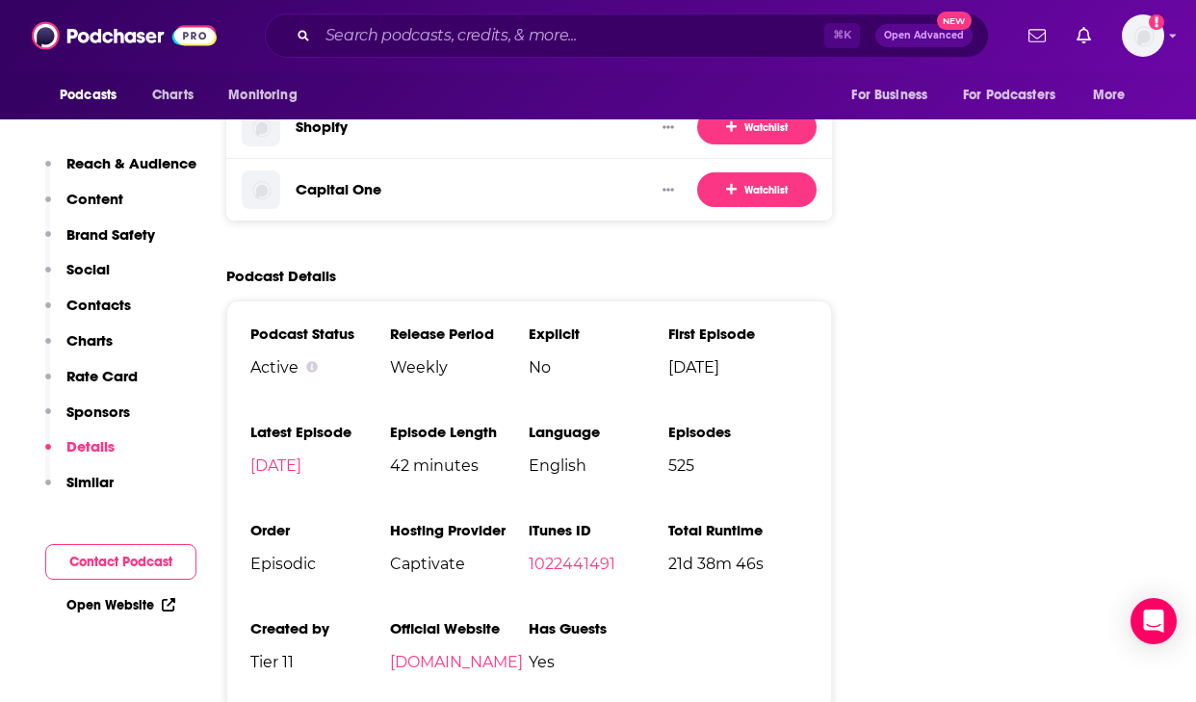
scroll to position [3690, 0]
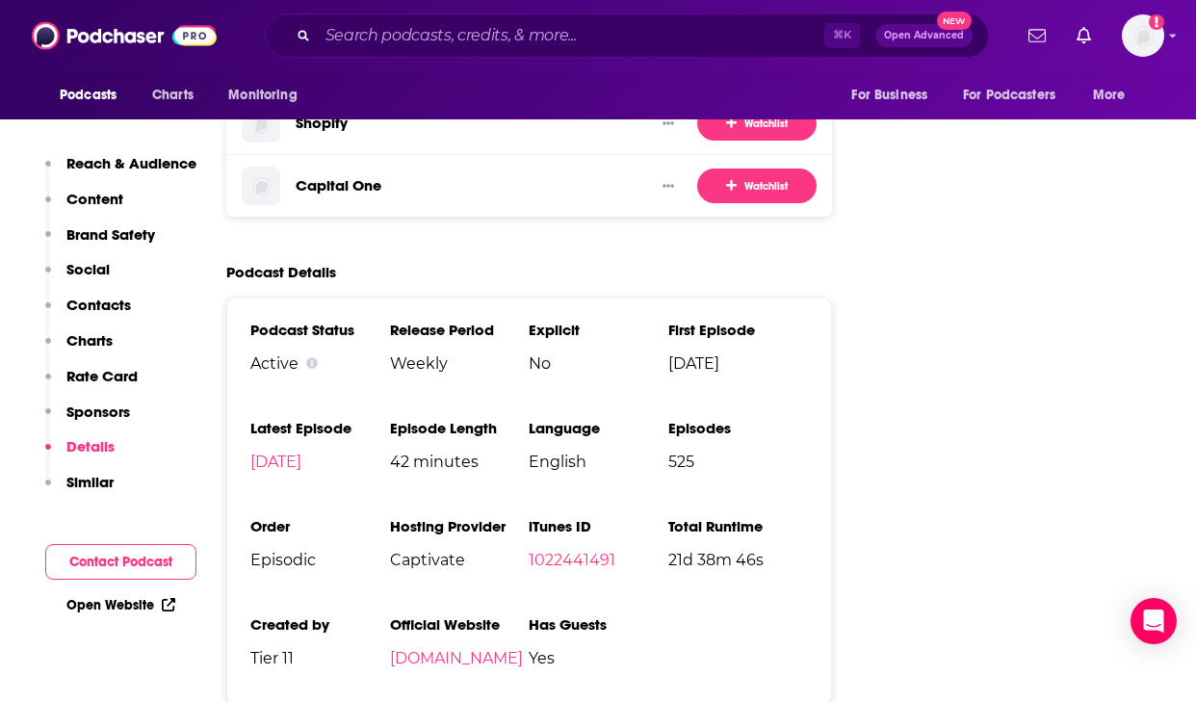
click at [409, 321] on li "Release Period Weekly" at bounding box center [460, 354] width 140 height 67
copy span "Weekly"
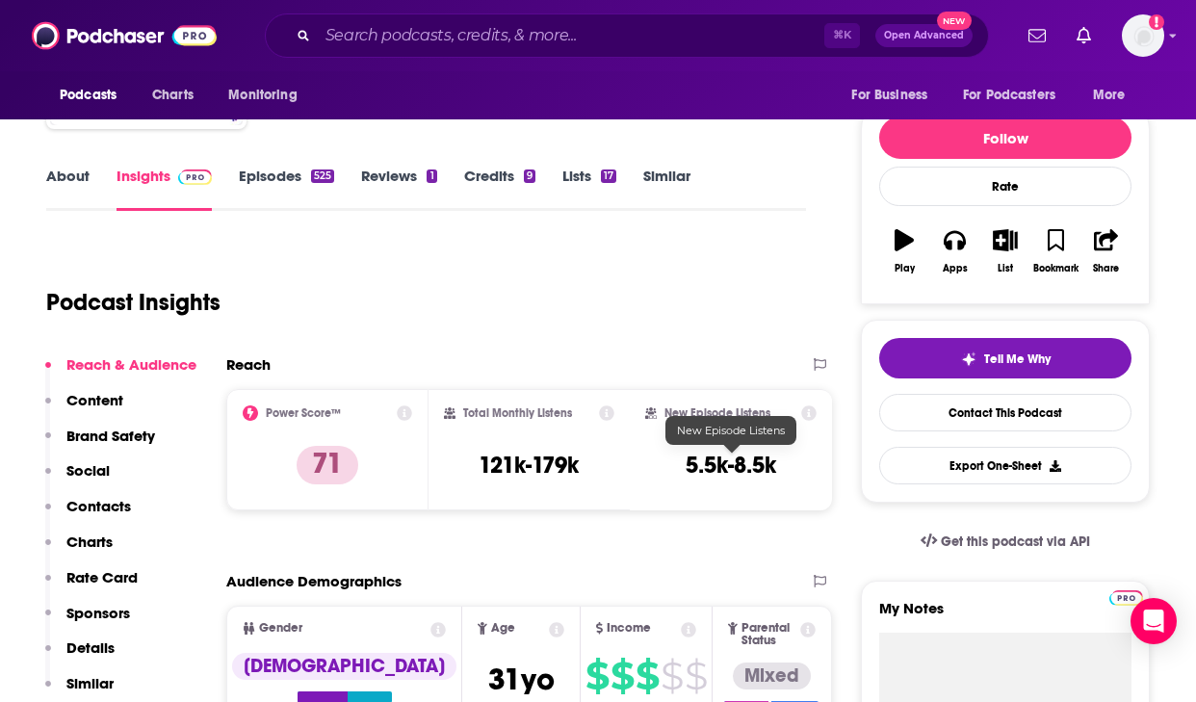
scroll to position [0, 0]
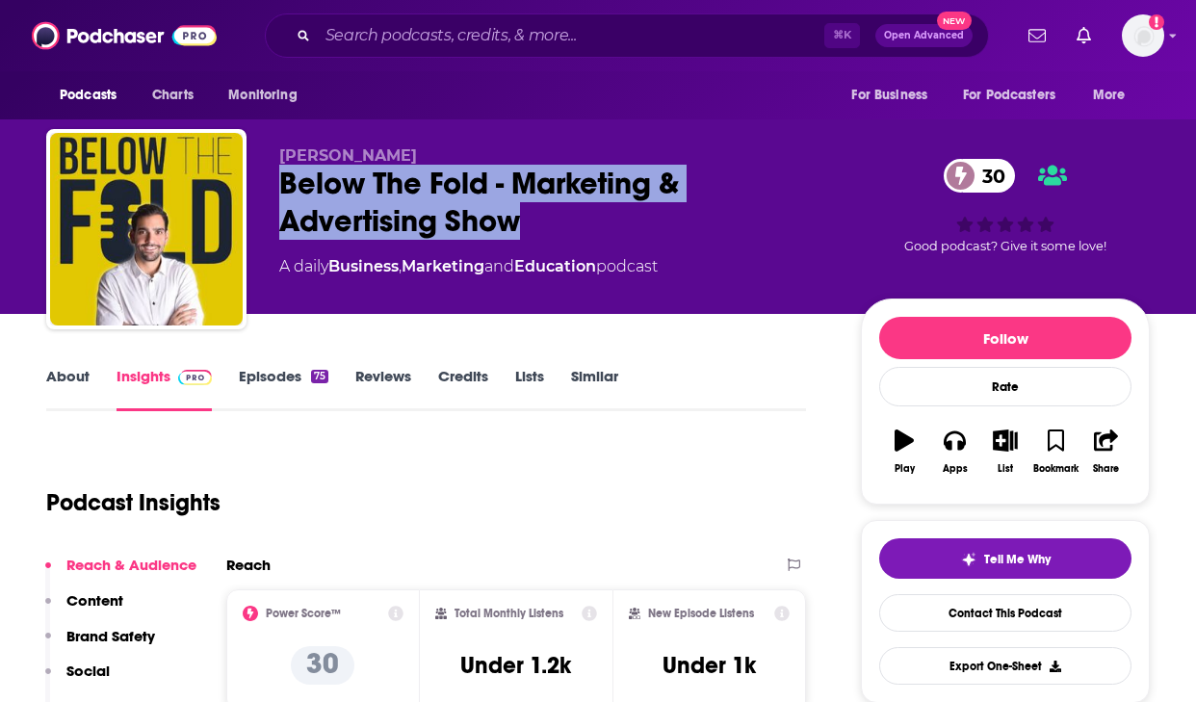
drag, startPoint x: 539, startPoint y: 231, endPoint x: 279, endPoint y: 186, distance: 263.8
click at [279, 186] on div "Below The Fold - Marketing & Advertising Show 30" at bounding box center [554, 202] width 551 height 75
copy h2 "Below The Fold - Marketing & Advertising Show"
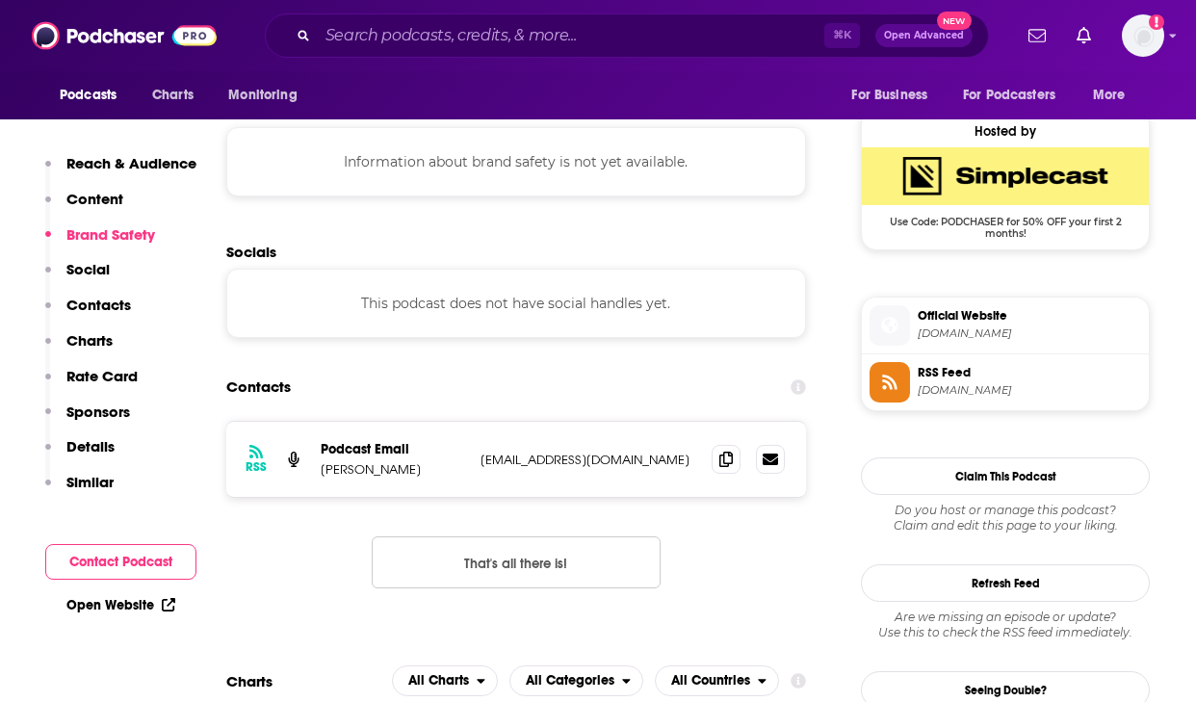
scroll to position [1416, 0]
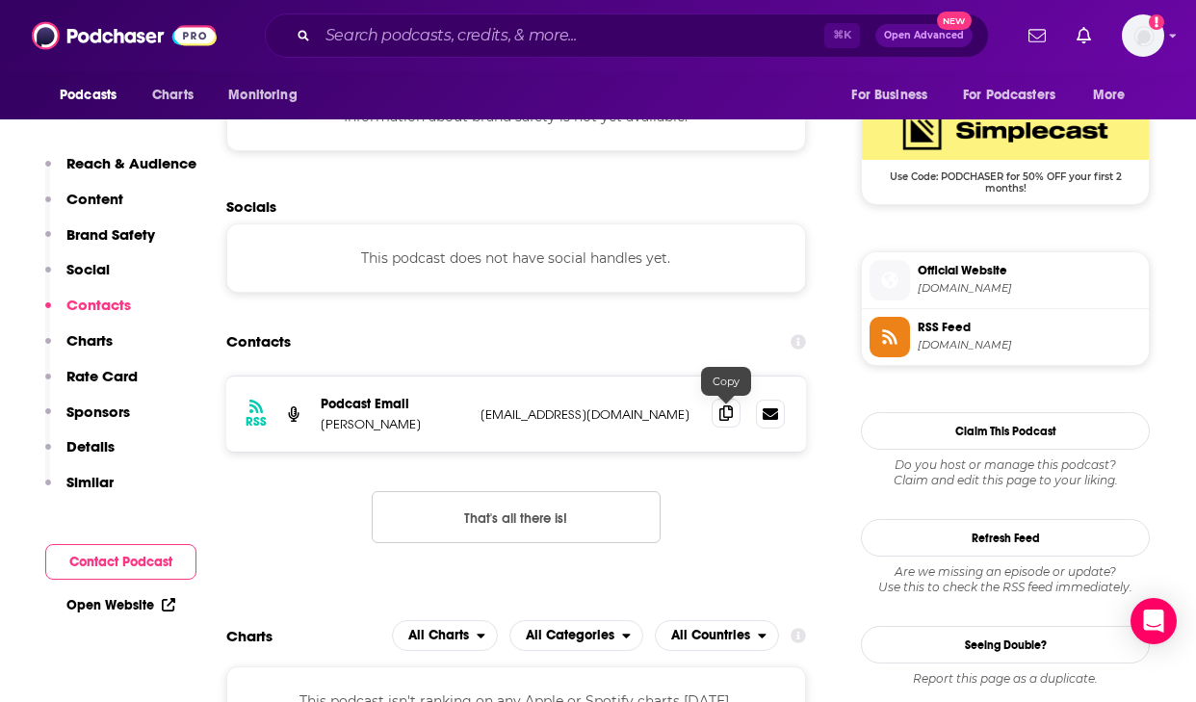
click at [734, 424] on span at bounding box center [725, 413] width 29 height 29
drag, startPoint x: 407, startPoint y: 421, endPoint x: 322, endPoint y: 426, distance: 85.9
click at [322, 426] on p "Ibrahim Jabri" at bounding box center [393, 424] width 144 height 16
copy p "brahim Jabri"
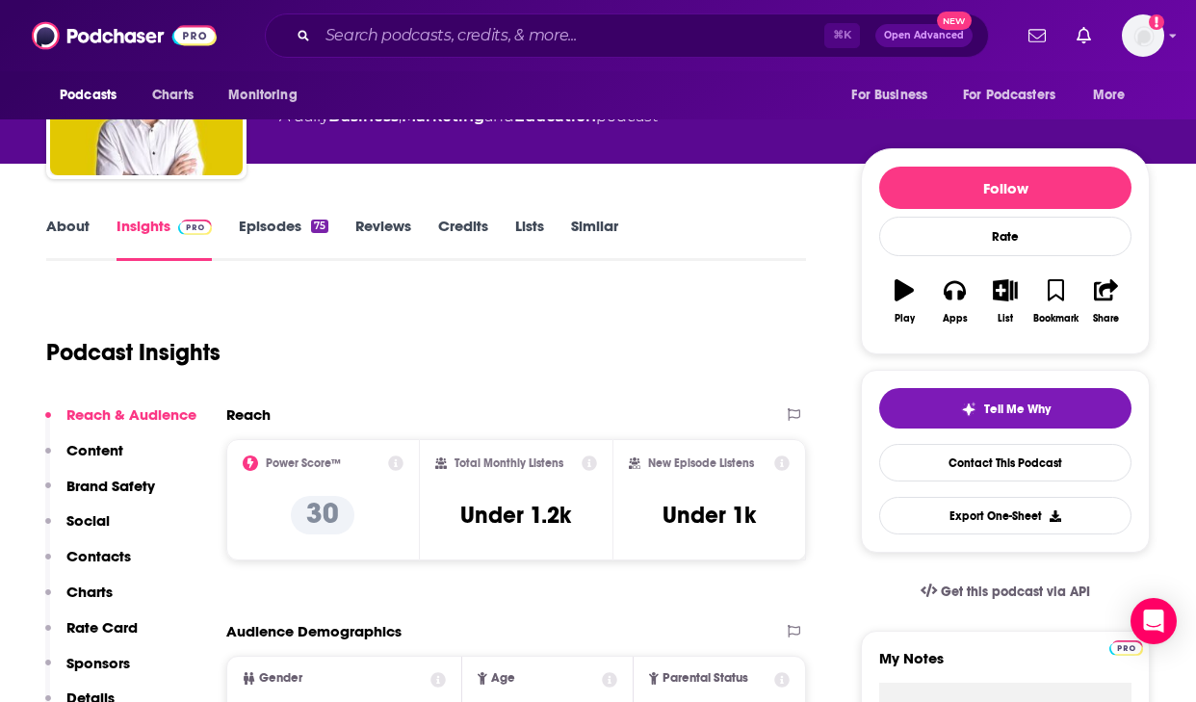
scroll to position [152, 0]
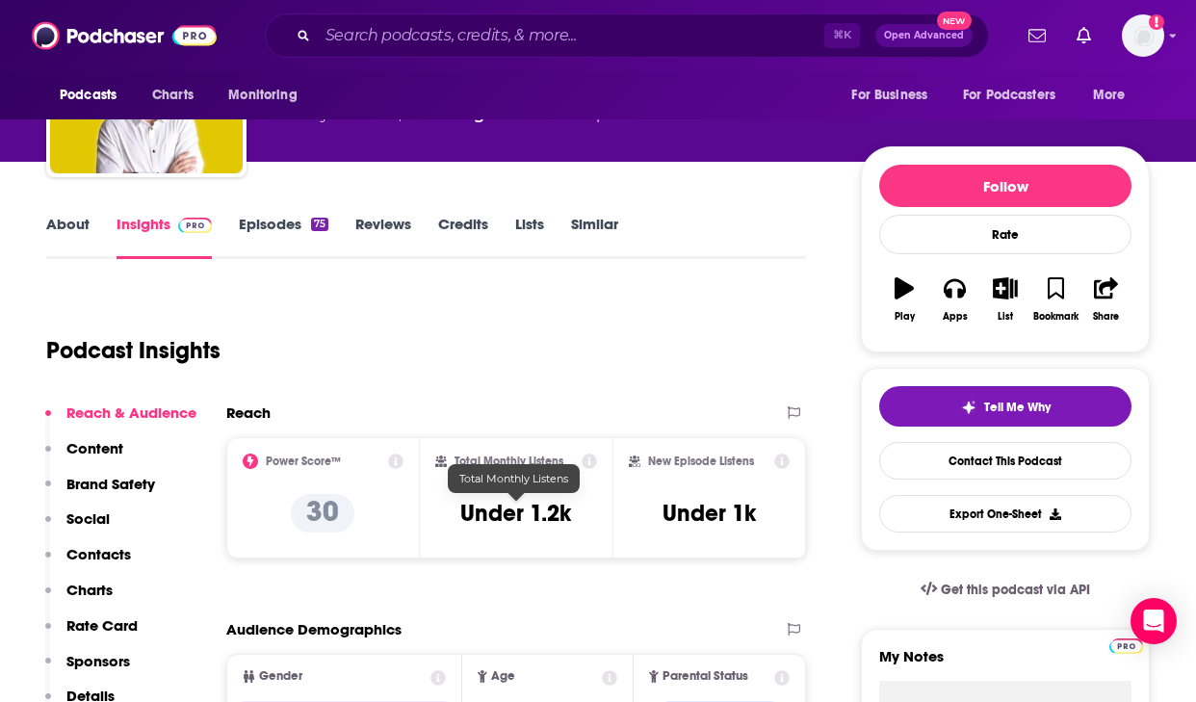
click at [523, 512] on h3 "Under 1.2k" at bounding box center [515, 513] width 111 height 29
copy div "Under 1.2k"
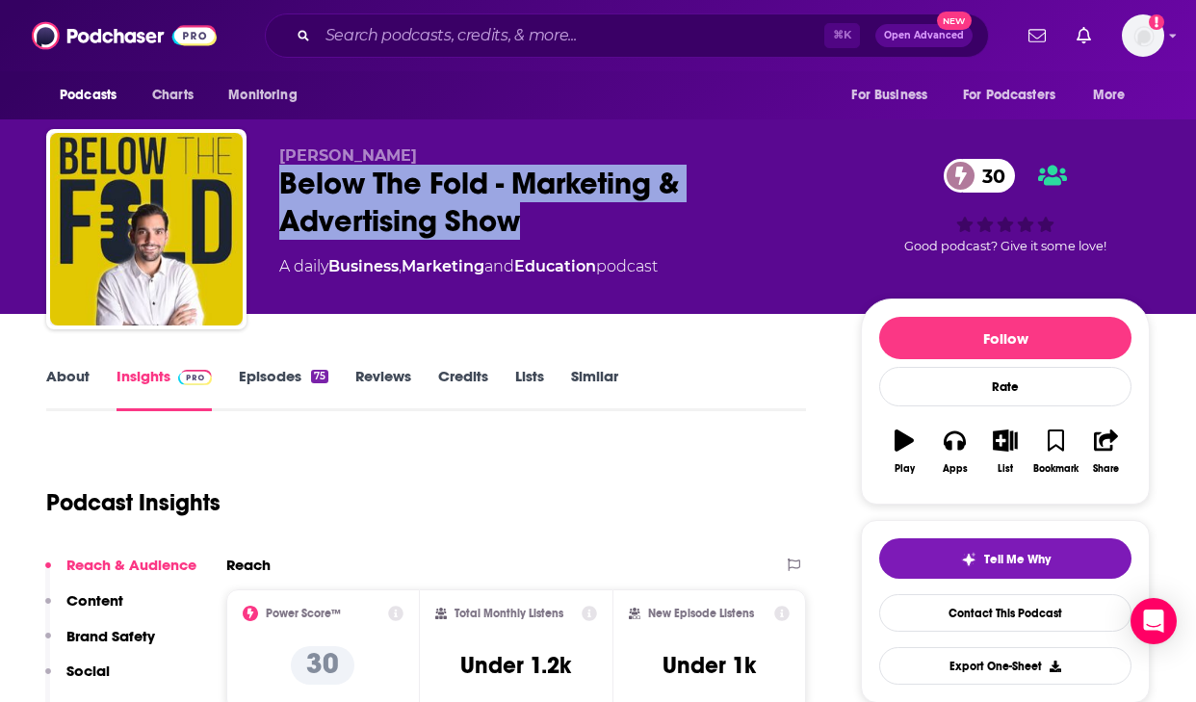
drag, startPoint x: 536, startPoint y: 229, endPoint x: 273, endPoint y: 175, distance: 268.3
click at [273, 175] on div "Ibrahim Jabri Below The Fold - Marketing & Advertising Show 30 A daily Business…" at bounding box center [597, 233] width 1103 height 208
copy h2 "Below The Fold - Marketing & Advertising Show"
click at [75, 391] on link "About" at bounding box center [67, 389] width 43 height 44
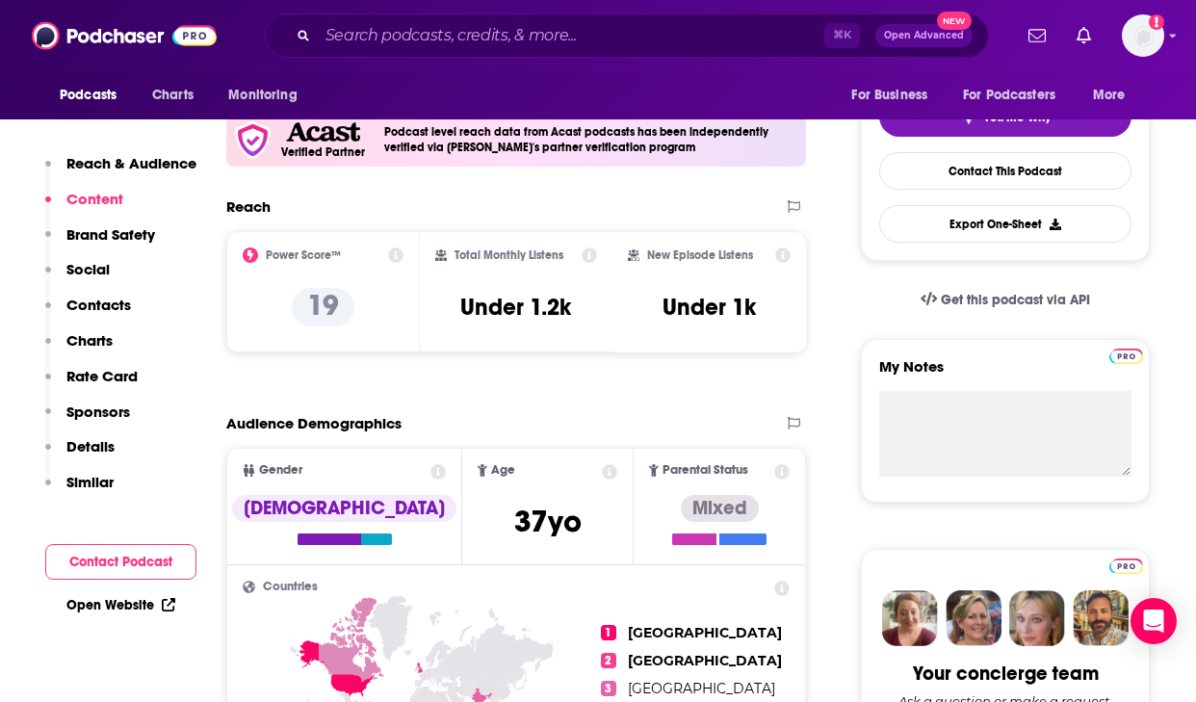
scroll to position [444, 0]
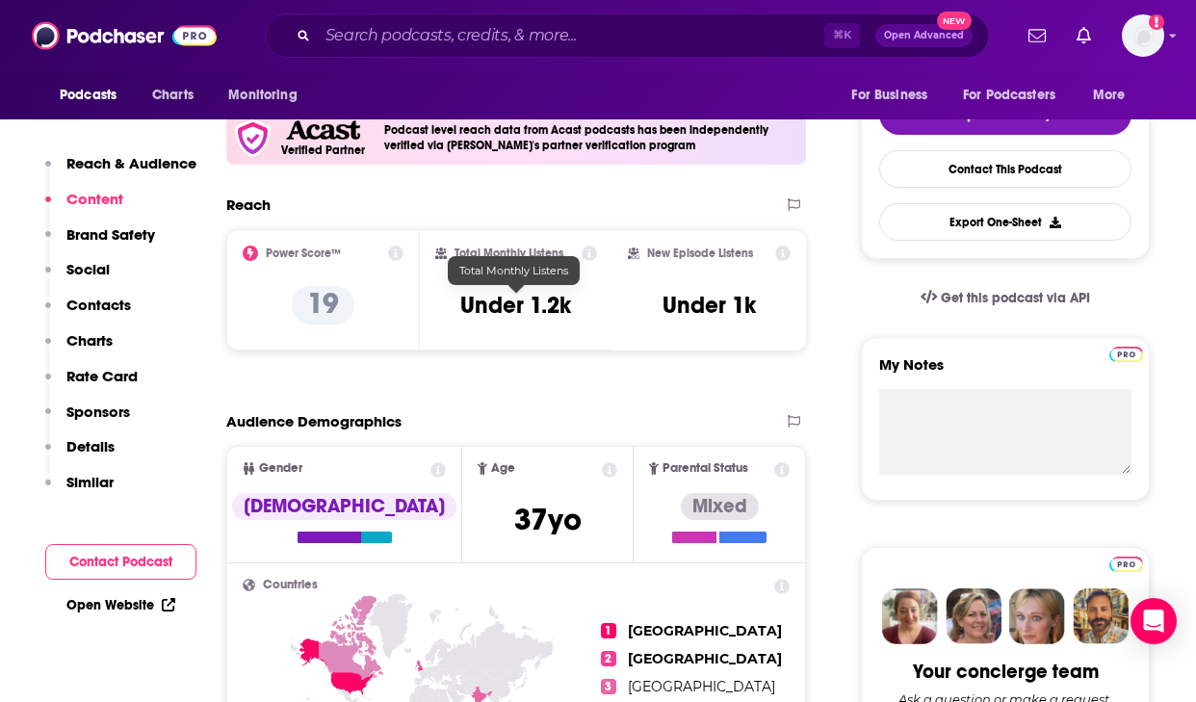
click at [503, 310] on h3 "Under 1.2k" at bounding box center [515, 305] width 111 height 29
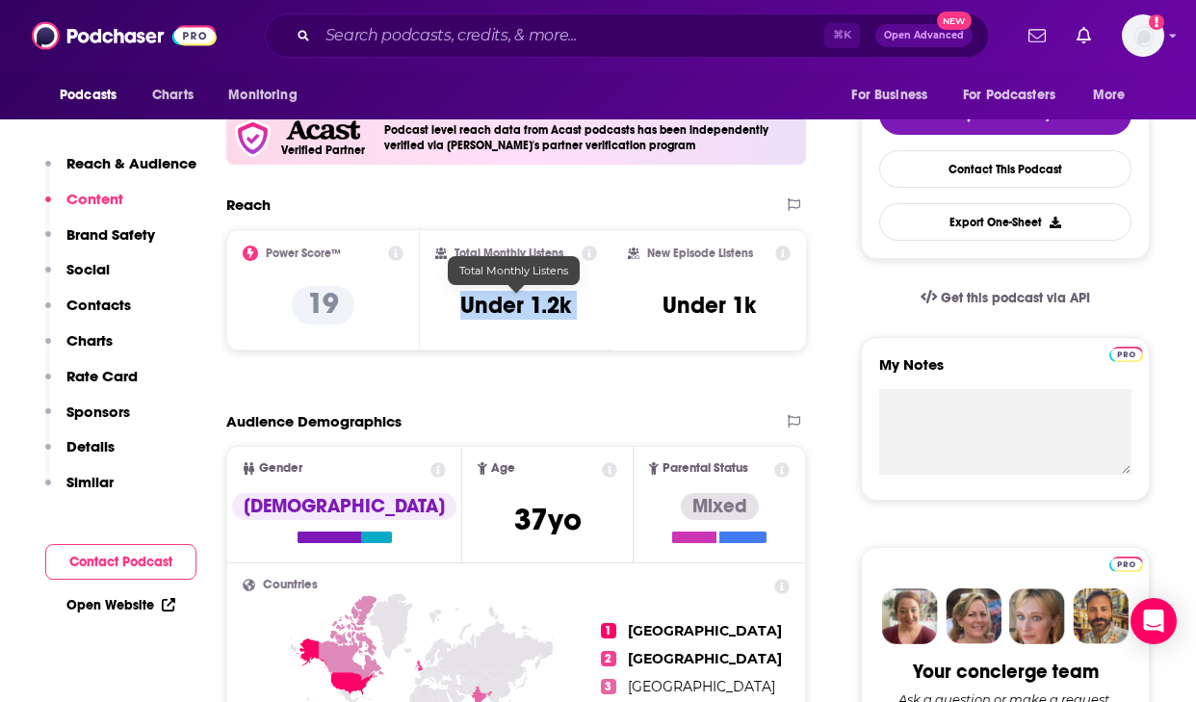
scroll to position [0, 0]
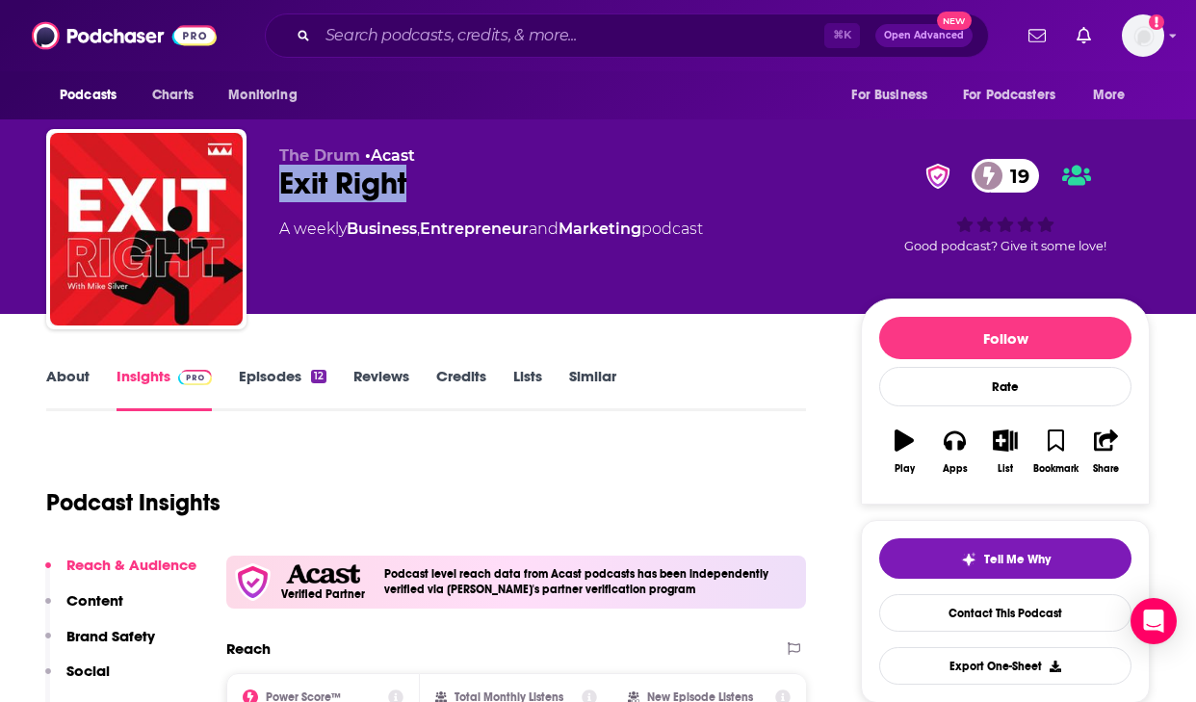
drag, startPoint x: 432, startPoint y: 181, endPoint x: 275, endPoint y: 182, distance: 156.9
click at [275, 182] on div "The Drum • Acast Exit Right 19 A weekly Business , Entrepreneur and Marketing p…" at bounding box center [597, 233] width 1103 height 208
copy h2 "Exit Right"
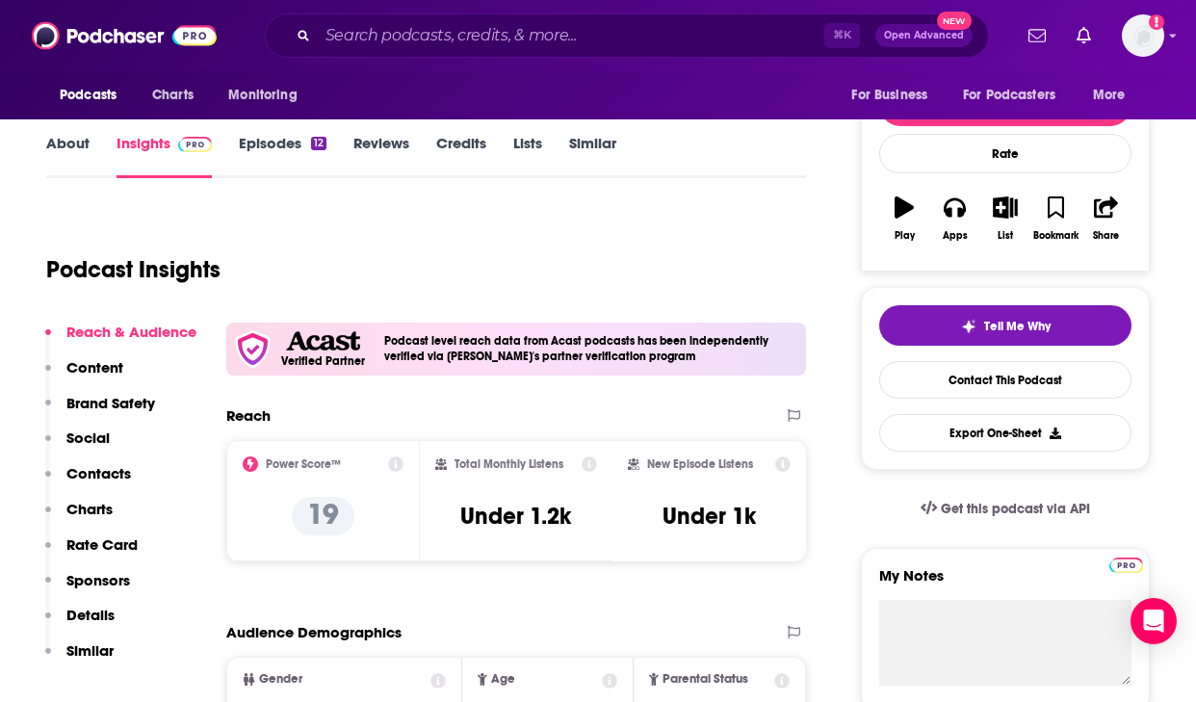
scroll to position [226, 0]
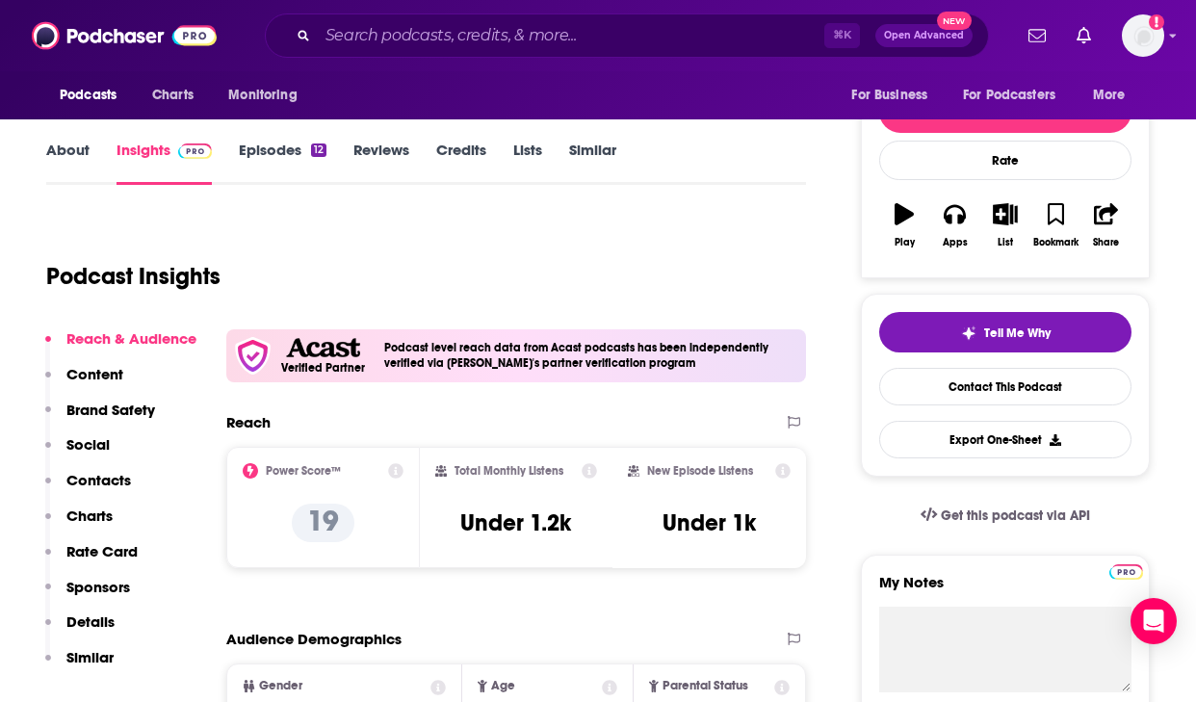
click at [65, 153] on link "About" at bounding box center [67, 163] width 43 height 44
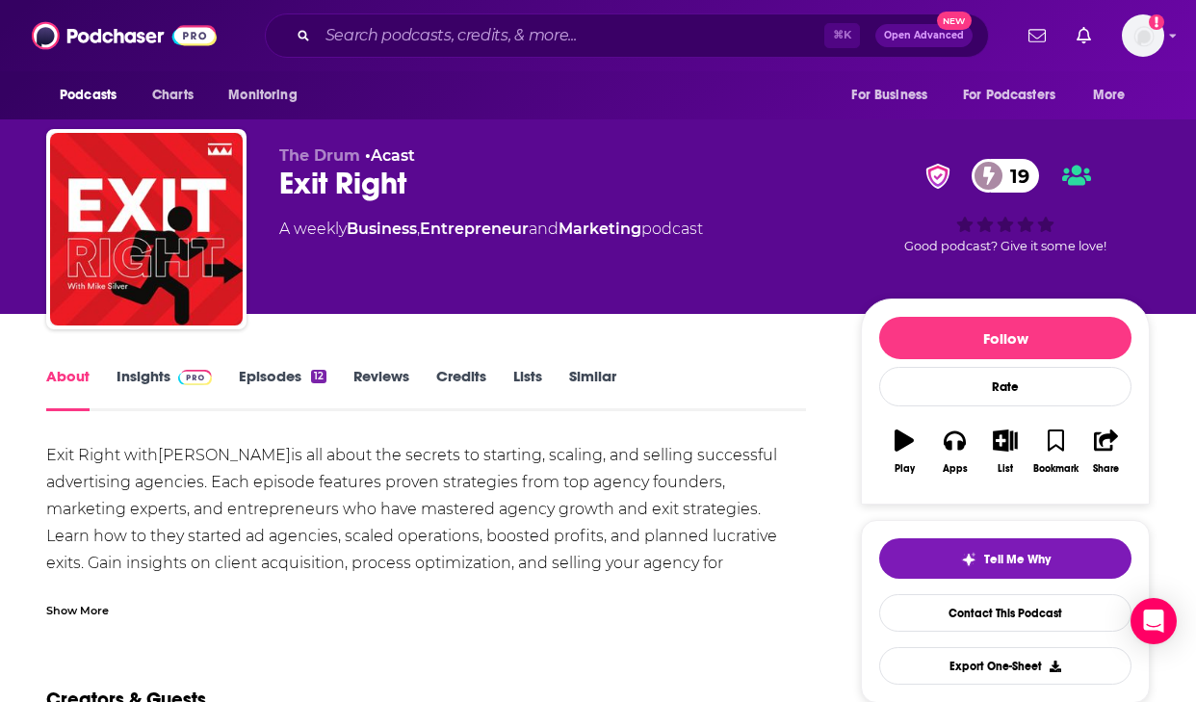
click at [341, 520] on div "Exit Right with Mike Silver is all about the secrets to starting, scaling, and …" at bounding box center [425, 603] width 759 height 323
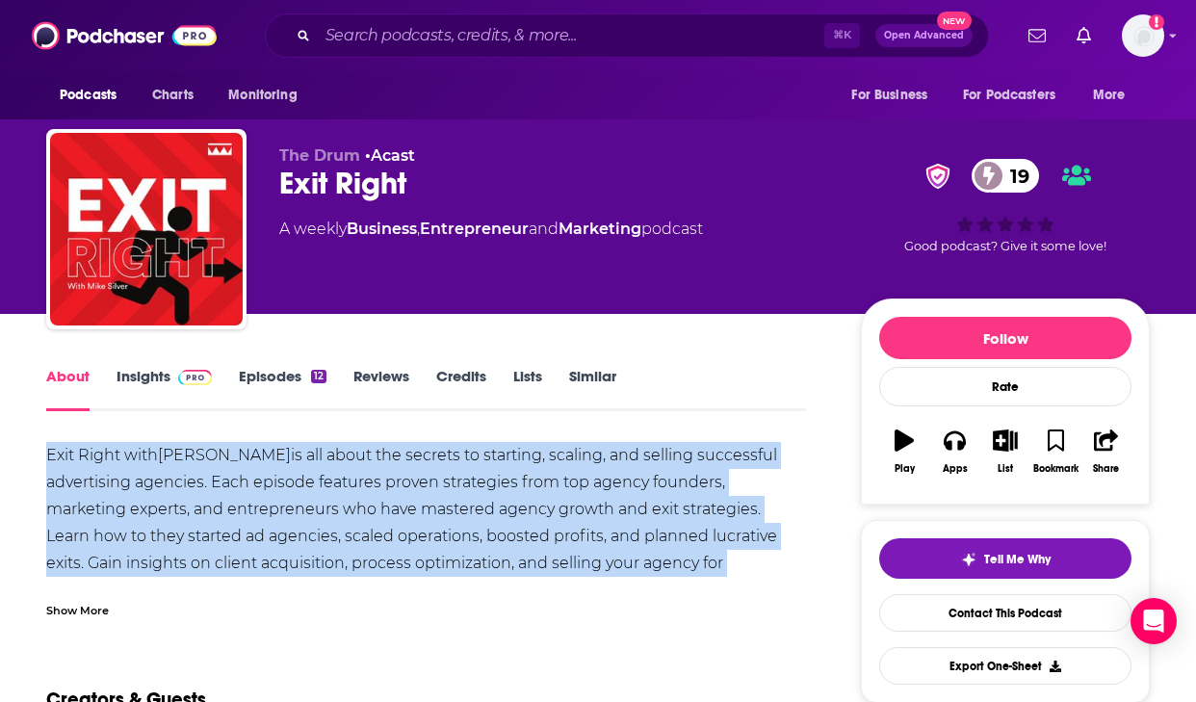
click at [341, 520] on div "Exit Right with Mike Silver is all about the secrets to starting, scaling, and …" at bounding box center [425, 603] width 759 height 323
copy div "Exit Right with Mike Silver is all about the secrets to starting, scaling, and …"
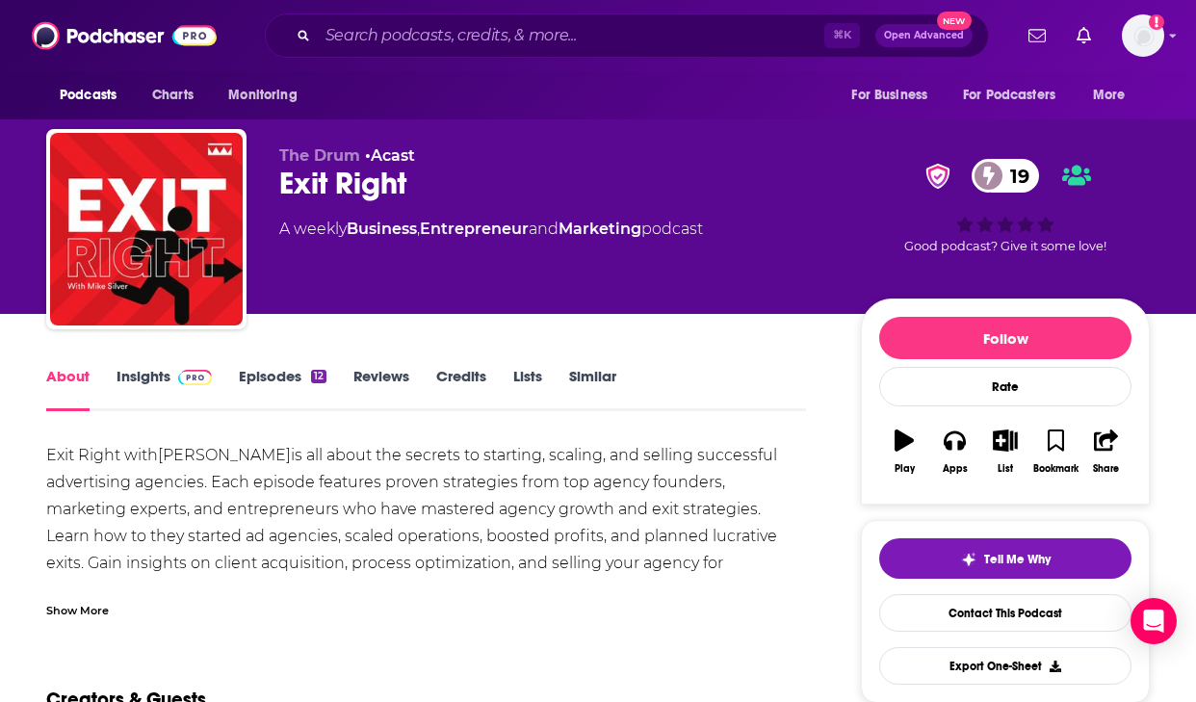
click at [67, 597] on div "Show More" at bounding box center [425, 602] width 759 height 33
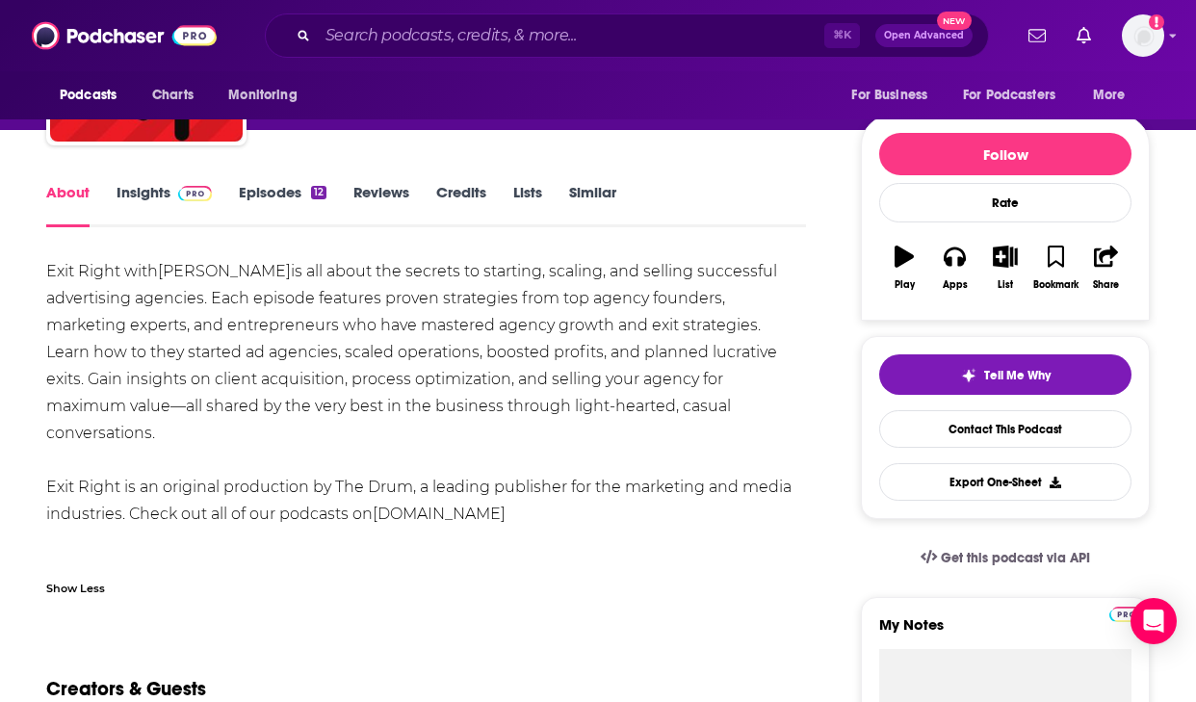
scroll to position [215, 0]
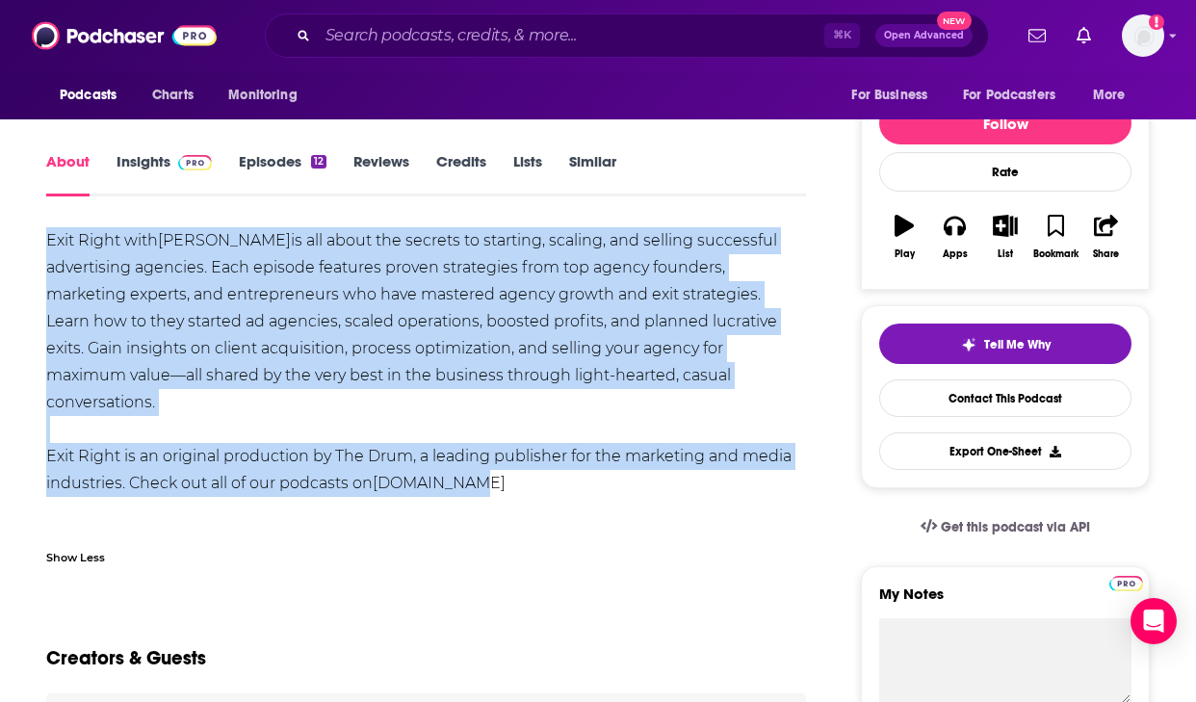
drag, startPoint x: 496, startPoint y: 456, endPoint x: 45, endPoint y: 238, distance: 500.7
copy div "Exit Right with Mike Silver is all about the secrets to starting, scaling, and …"
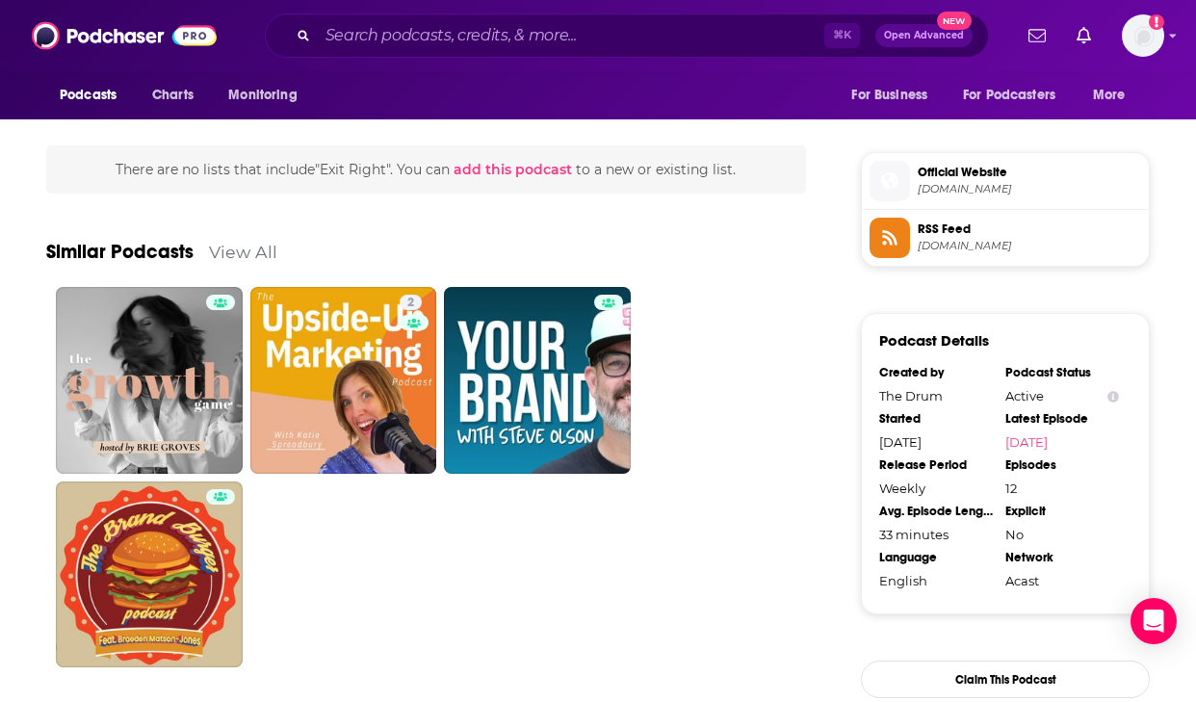
scroll to position [1516, 0]
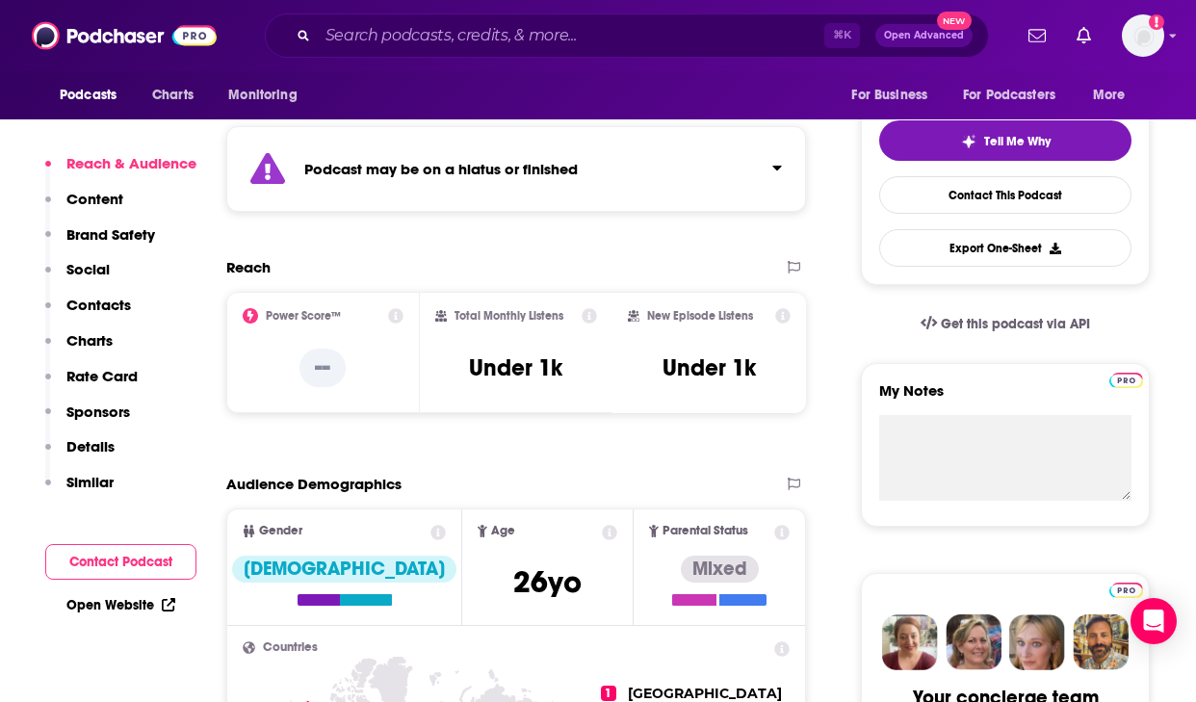
scroll to position [419, 0]
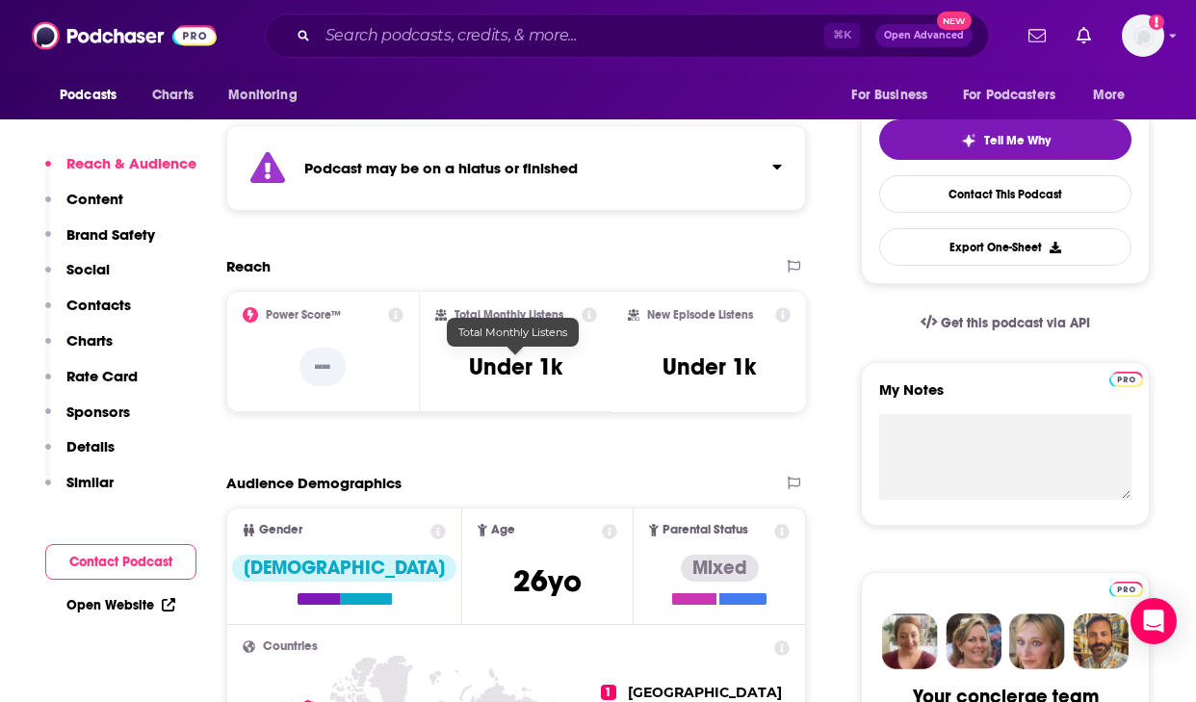
click at [480, 370] on h3 "Under 1k" at bounding box center [515, 366] width 93 height 29
copy div "Under 1k"
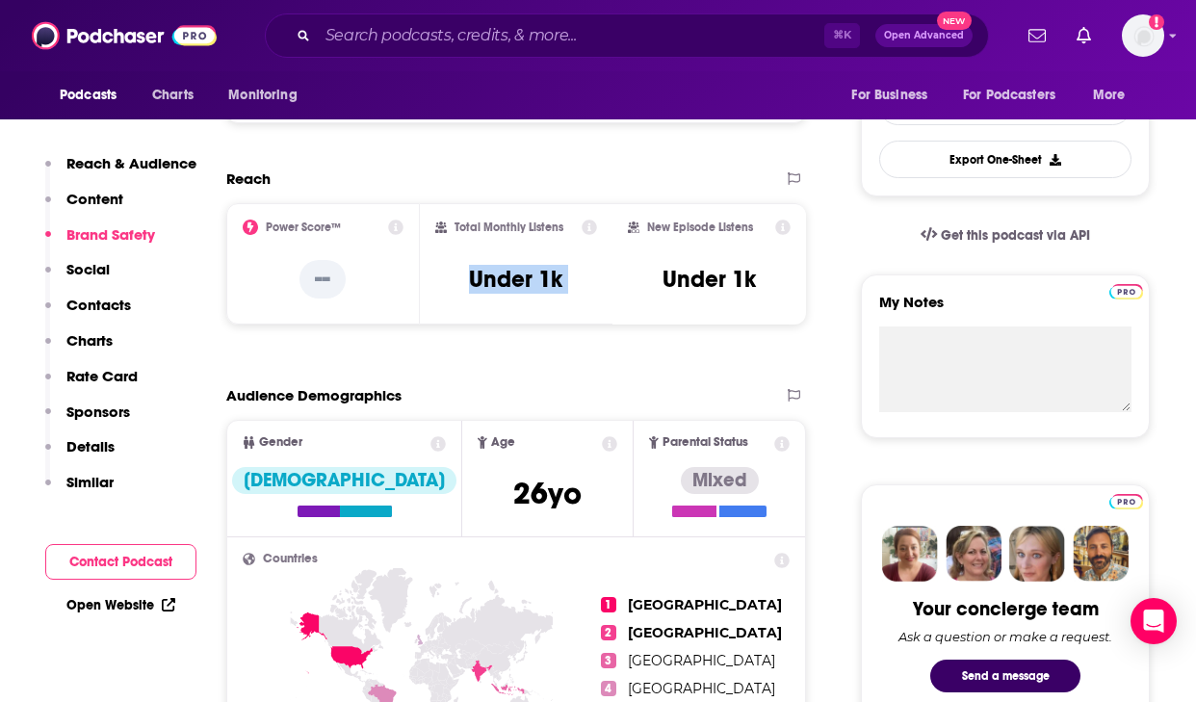
scroll to position [0, 0]
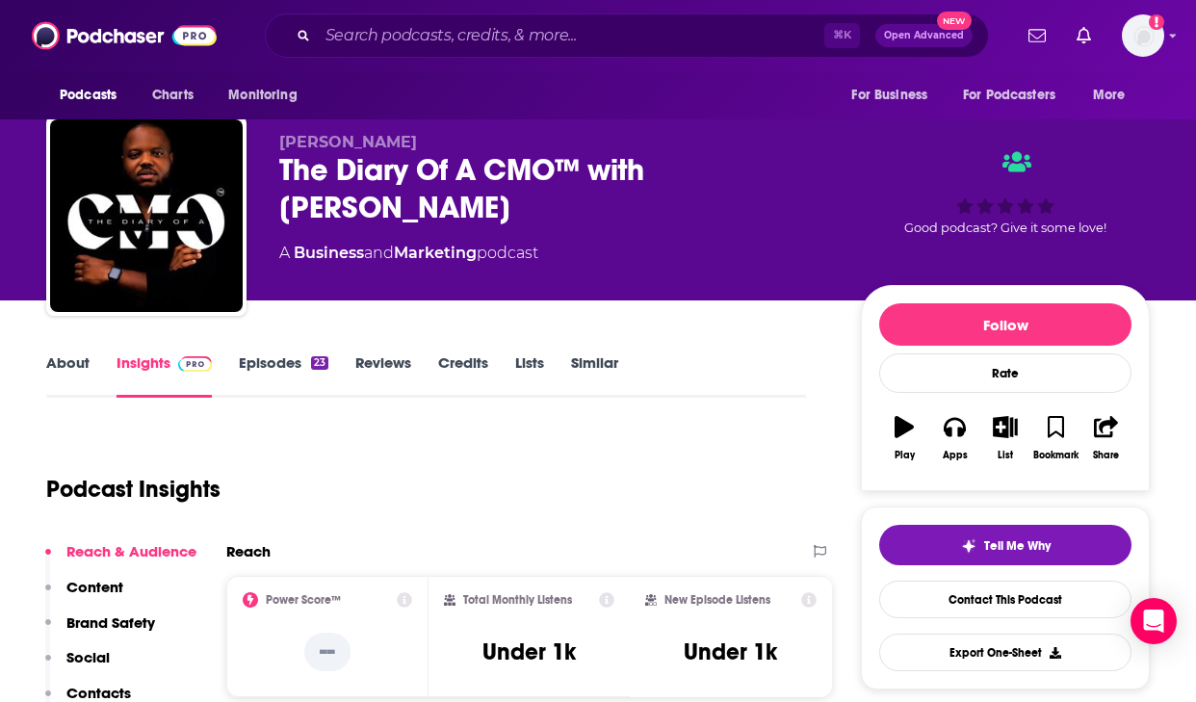
scroll to position [15, 0]
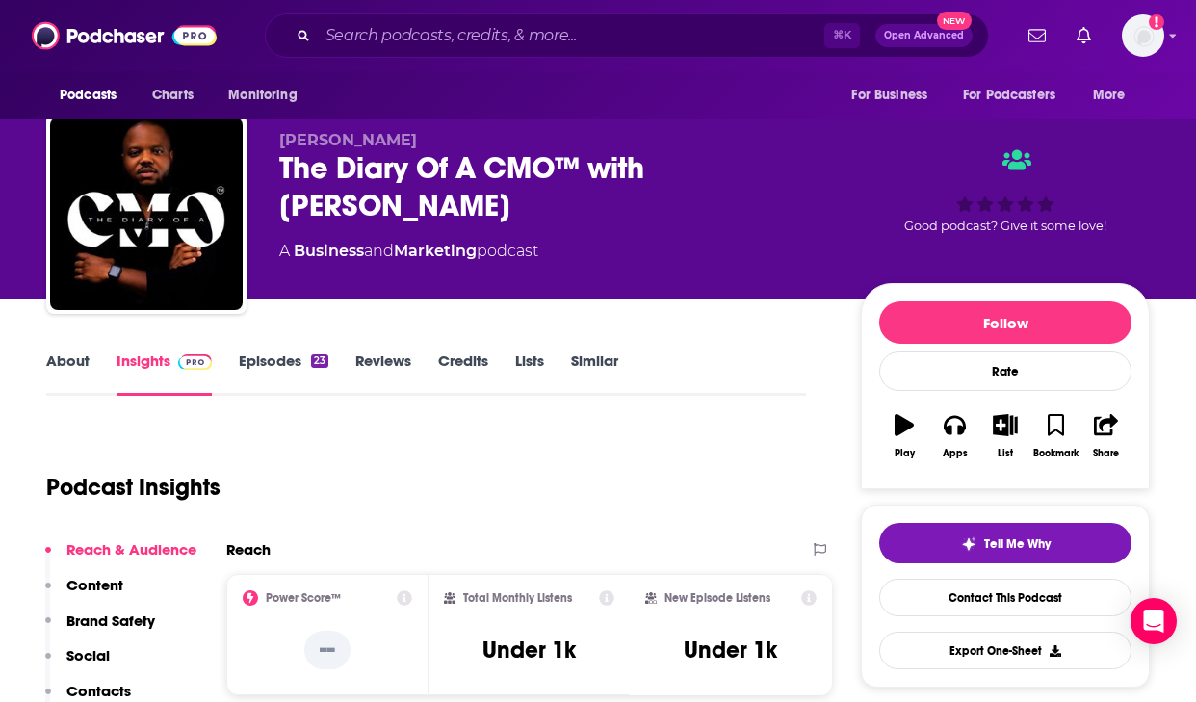
click at [519, 185] on div "The Diary Of A CMO™ with Eyitayo Olayemi" at bounding box center [554, 186] width 551 height 75
drag, startPoint x: 415, startPoint y: 218, endPoint x: 274, endPoint y: 143, distance: 158.9
click at [274, 143] on div "Eyitayo Olayemi The Diary Of A CMO™ with Eyitayo Olayemi A Business and Marketi…" at bounding box center [597, 218] width 1103 height 208
copy div "Eyitayo Olayemi The Diary Of A CMO™ with Eyitayo Olayemi"
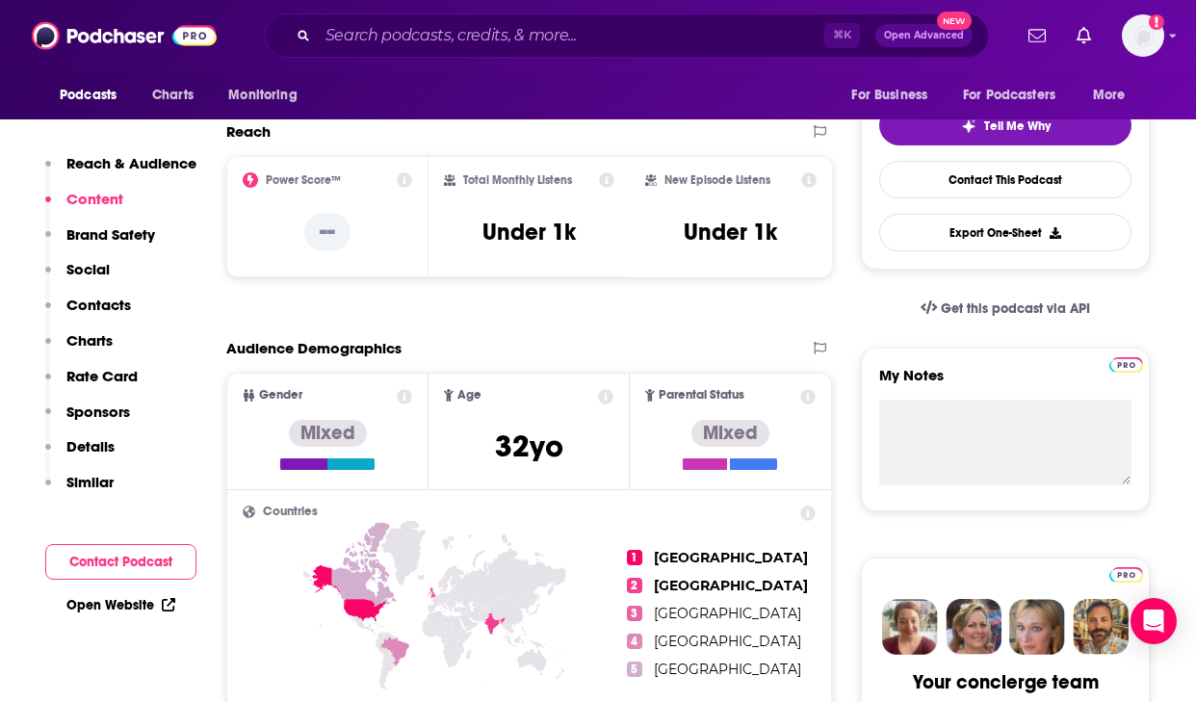
scroll to position [399, 0]
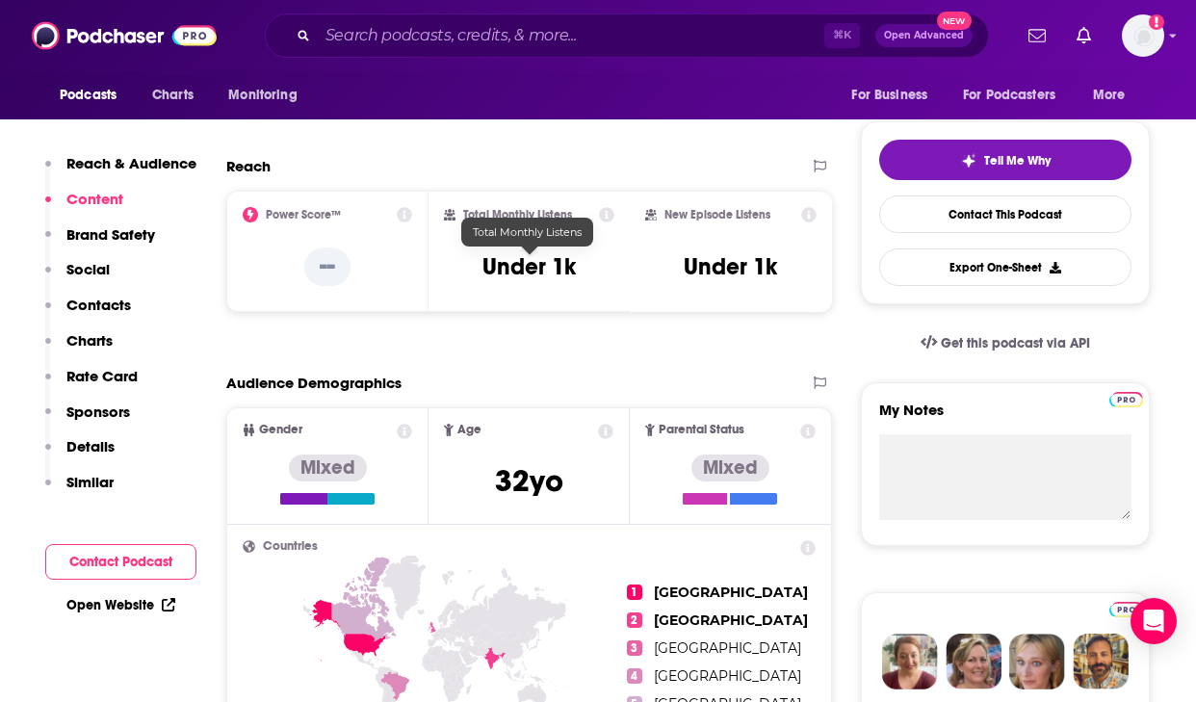
click at [568, 261] on h3 "Under 1k" at bounding box center [528, 266] width 93 height 29
copy div "Under 1k"
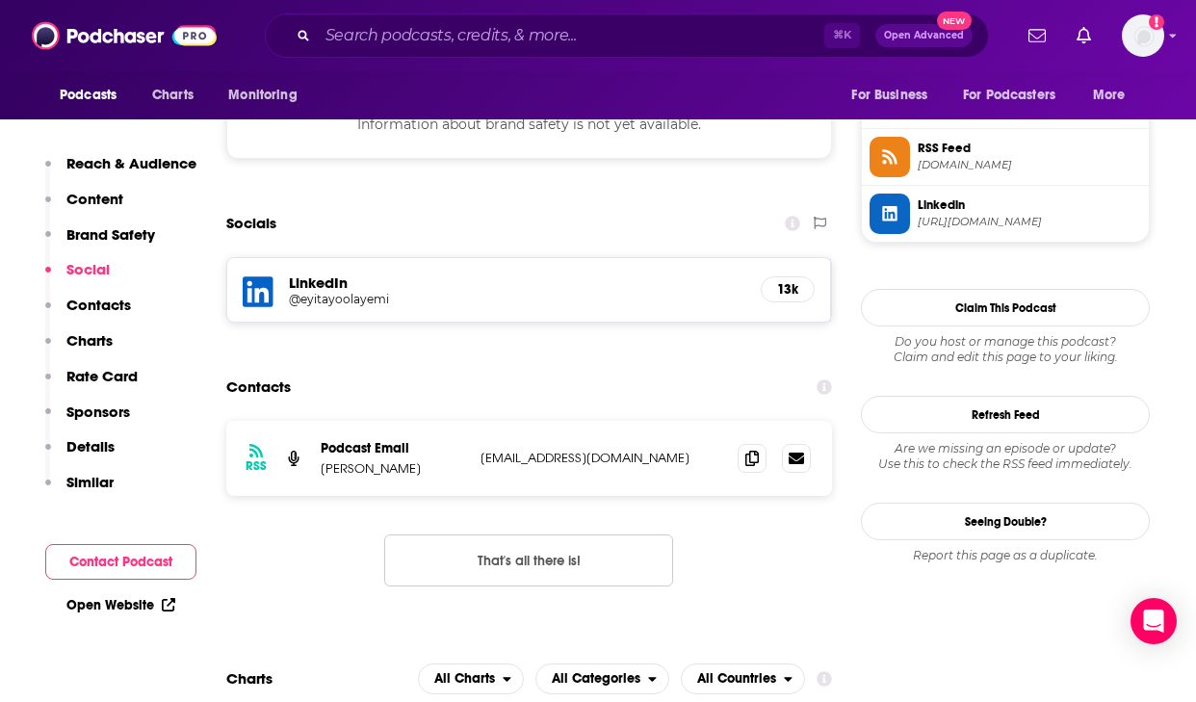
scroll to position [1412, 0]
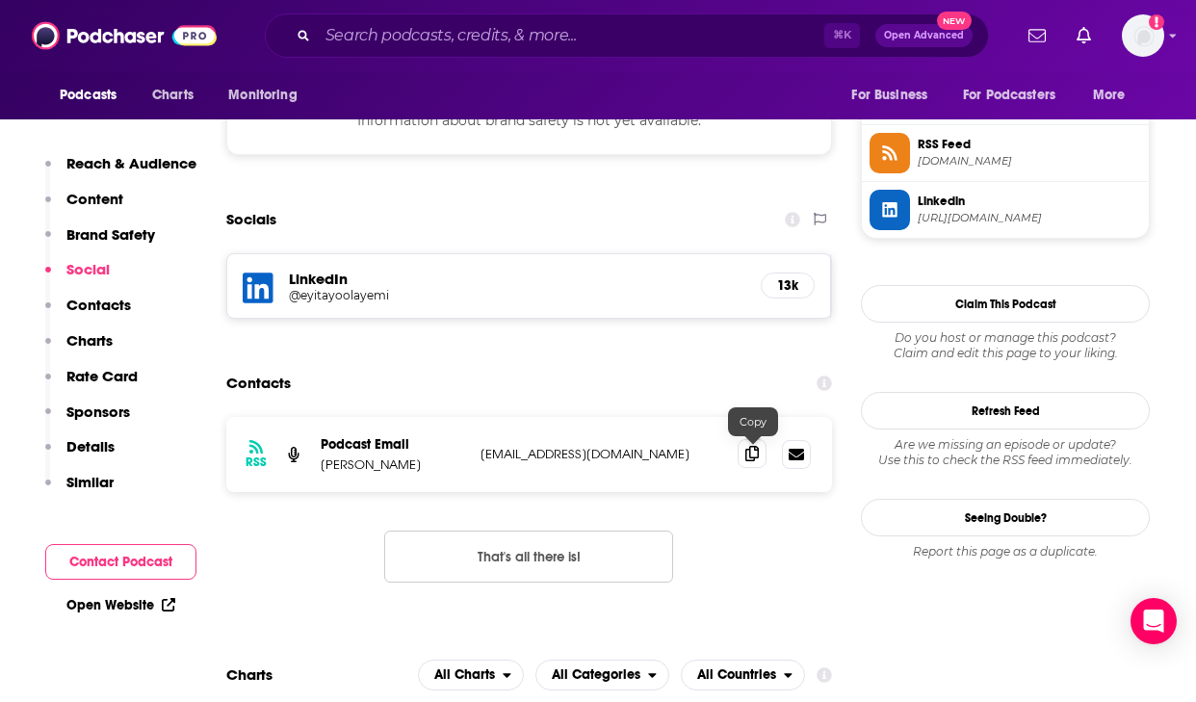
click at [749, 456] on icon at bounding box center [751, 453] width 13 height 15
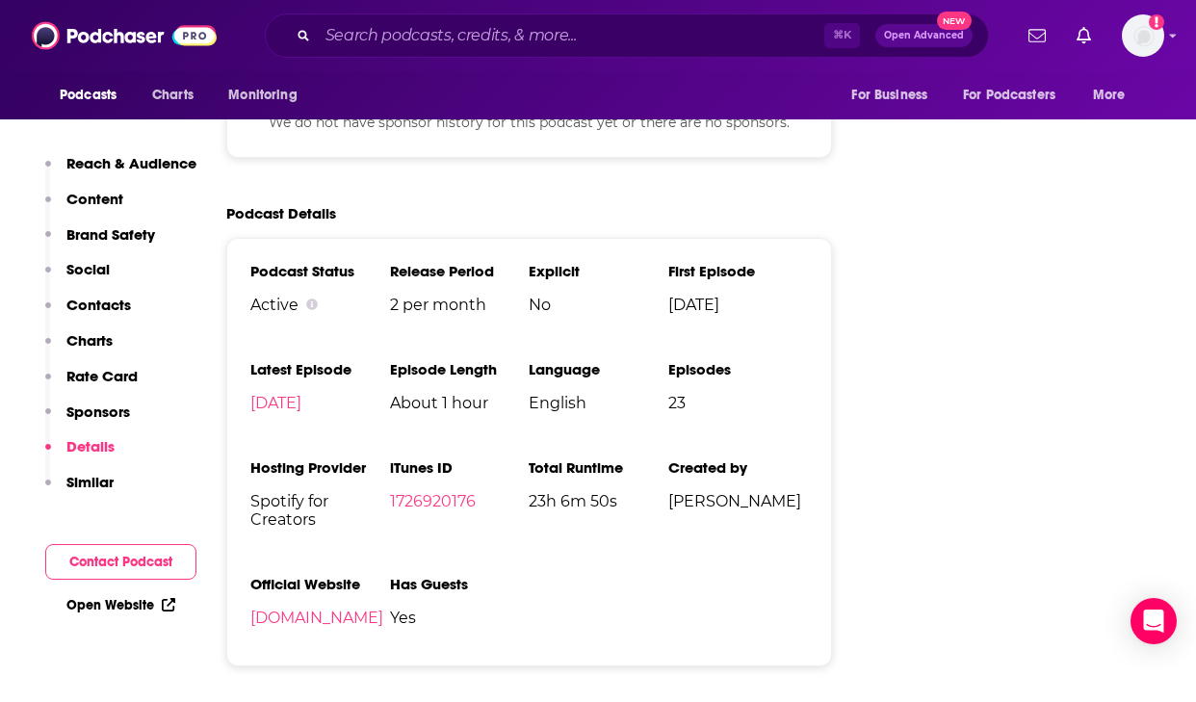
scroll to position [2659, 0]
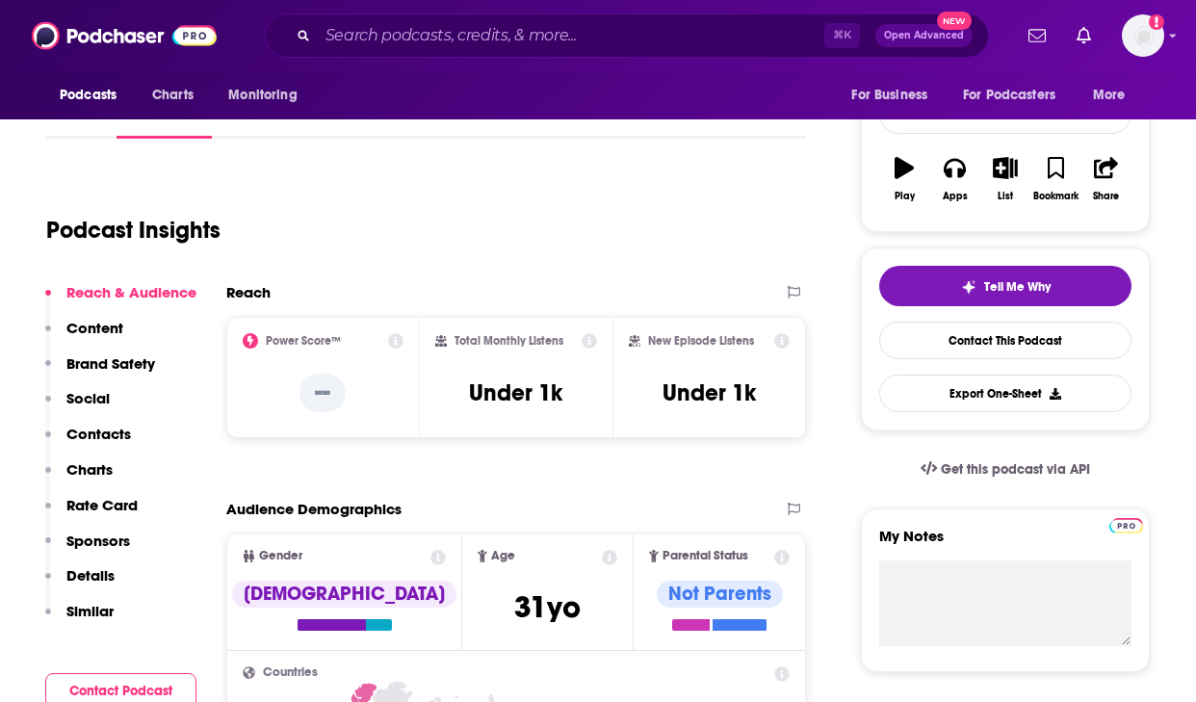
scroll to position [259, 0]
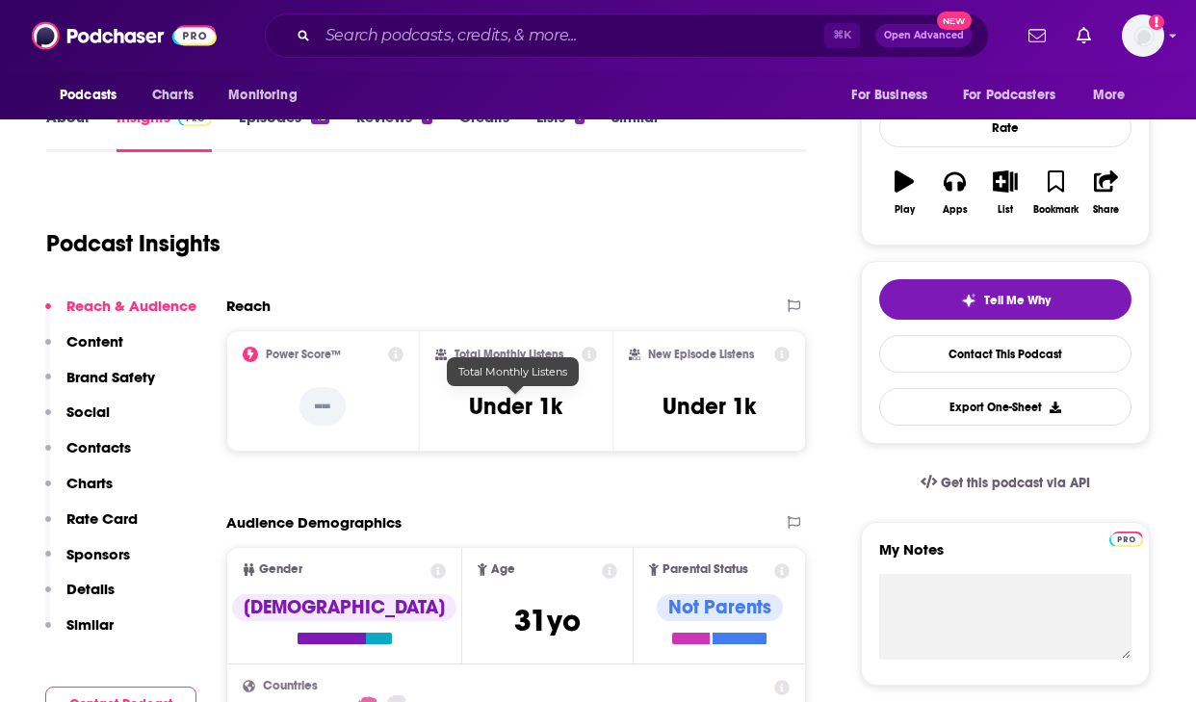
click at [496, 410] on h3 "Under 1k" at bounding box center [515, 406] width 93 height 29
copy div "Under 1k"
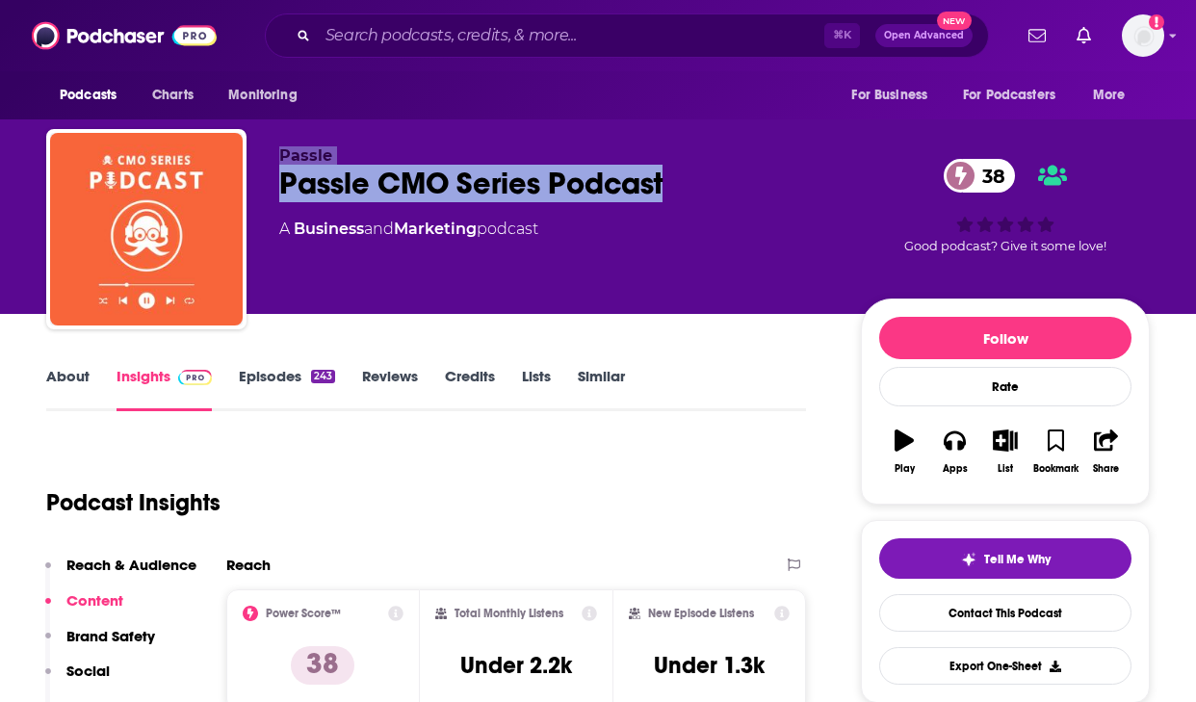
drag, startPoint x: 682, startPoint y: 179, endPoint x: 258, endPoint y: 165, distance: 424.7
click at [258, 165] on div "Passle Passle CMO Series Podcast 38 A Business and Marketing podcast 38 Good po…" at bounding box center [597, 233] width 1103 height 208
copy div "Passle Passle CMO Series Podcast"
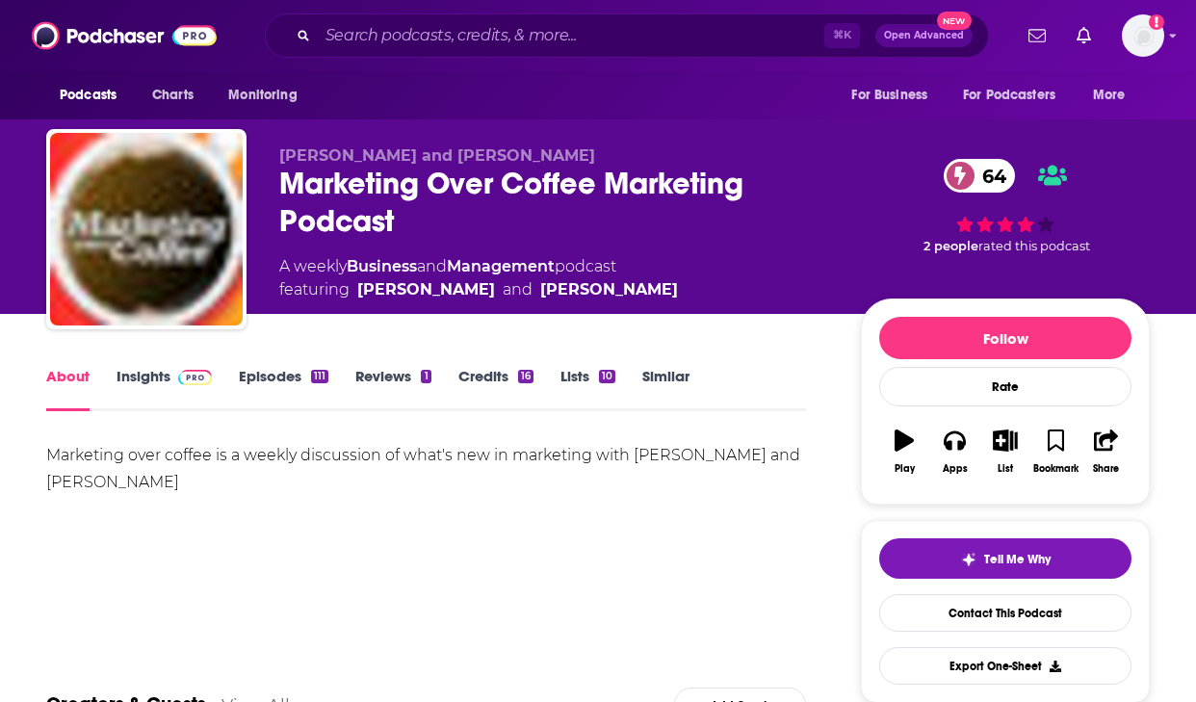
click at [158, 368] on link "Insights" at bounding box center [163, 389] width 95 height 44
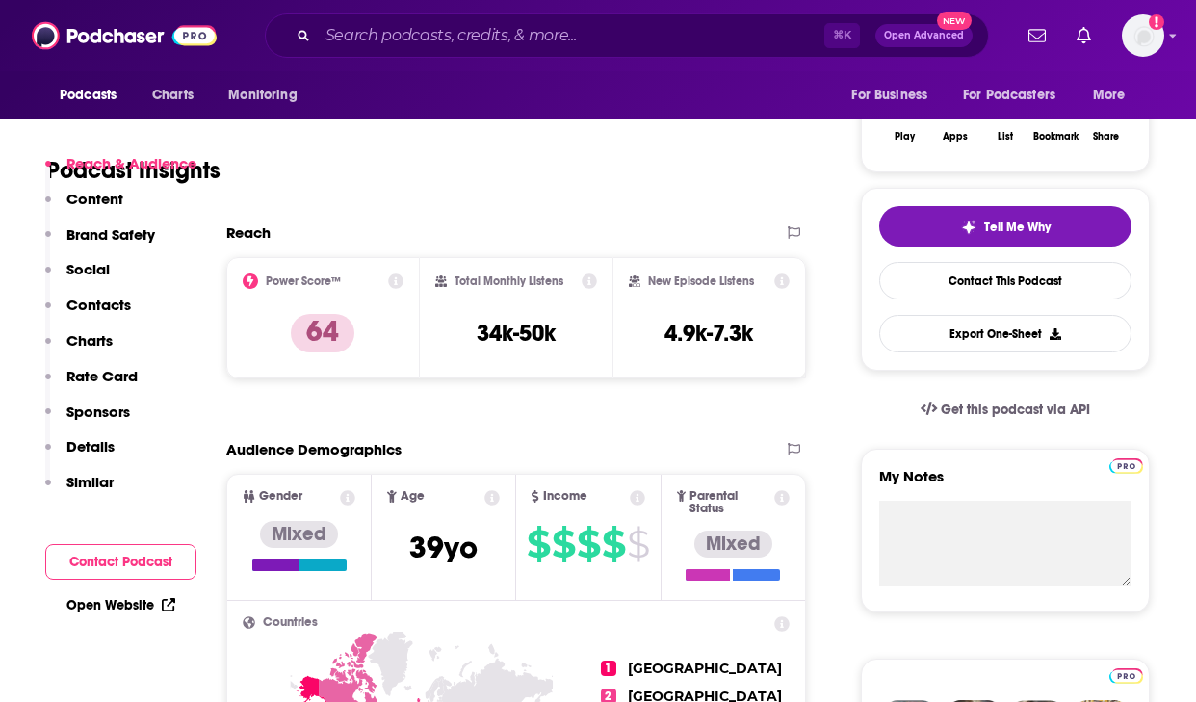
scroll to position [372, 0]
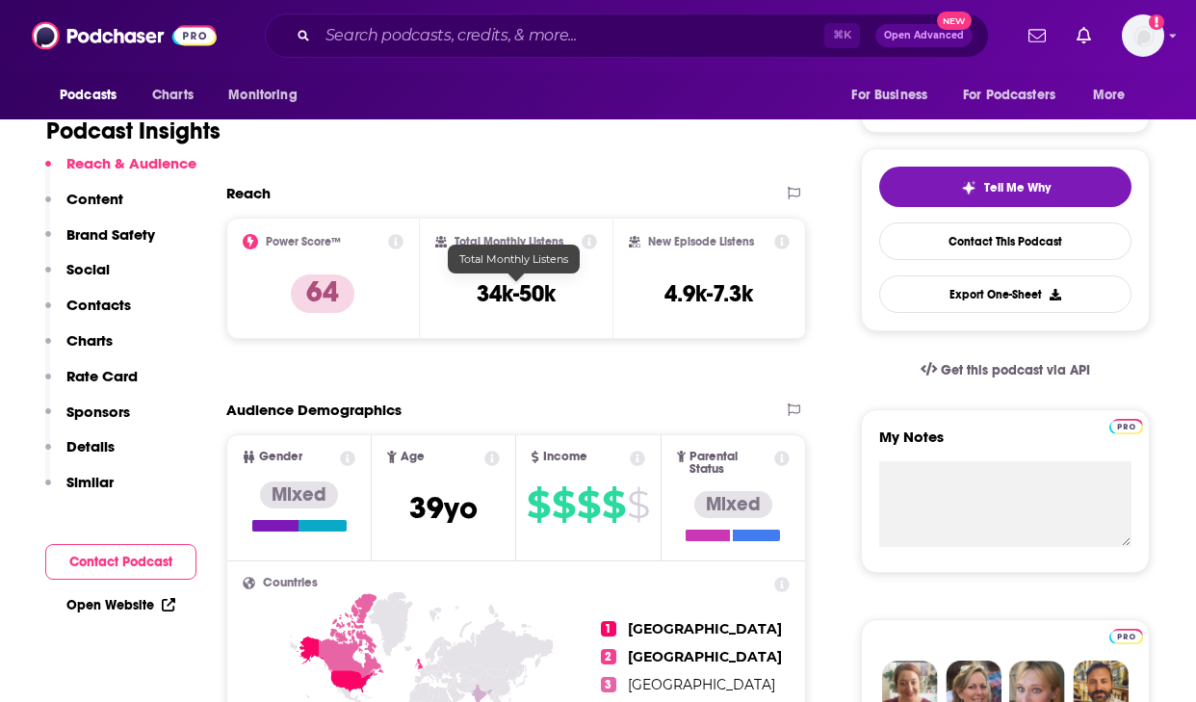
click at [518, 286] on h3 "34k-50k" at bounding box center [515, 293] width 79 height 29
copy div "34k-50k"
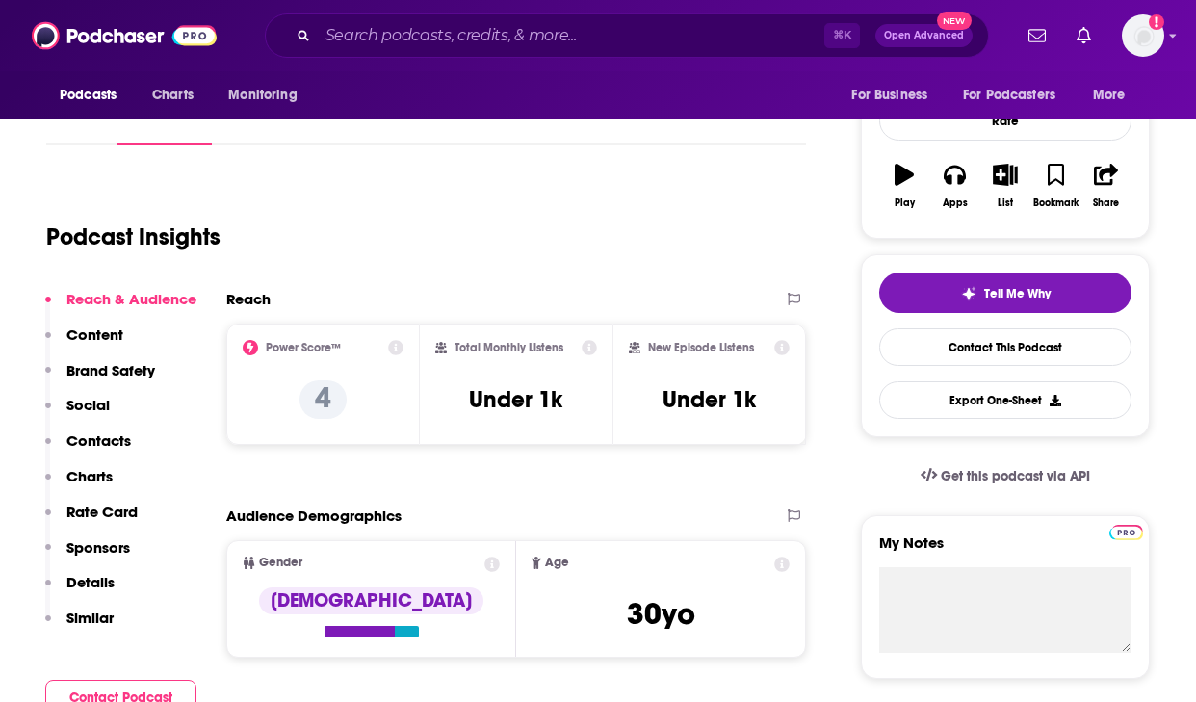
scroll to position [267, 0]
